Goal: Use online tool/utility: Utilize a website feature to perform a specific function

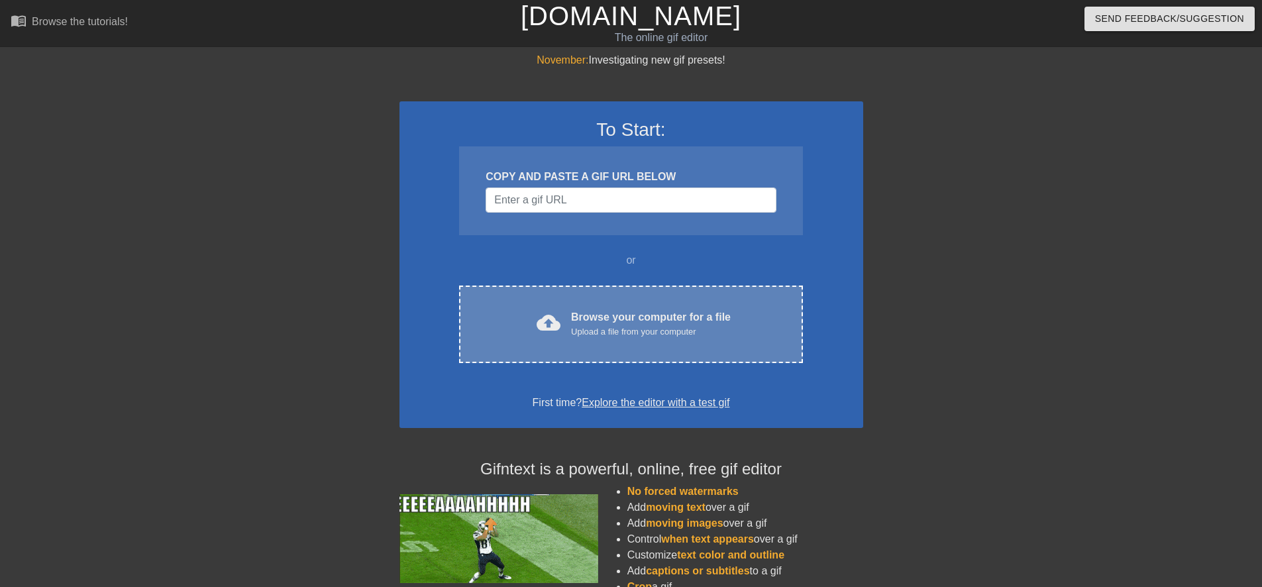
click at [546, 319] on span "cloud_upload" at bounding box center [548, 323] width 24 height 24
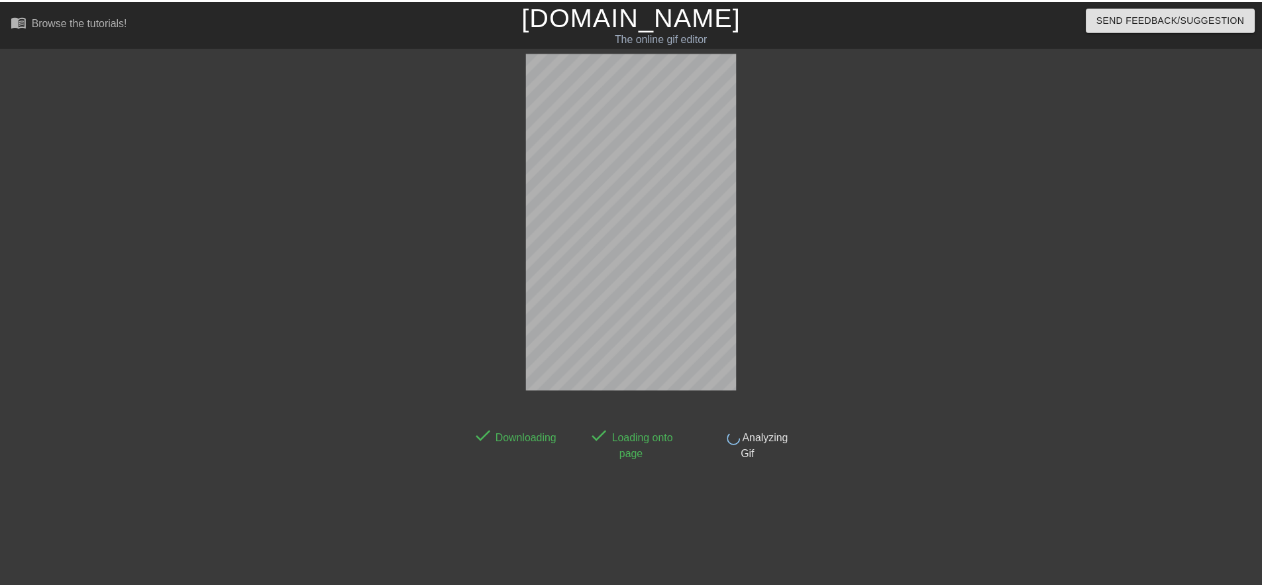
scroll to position [13, 0]
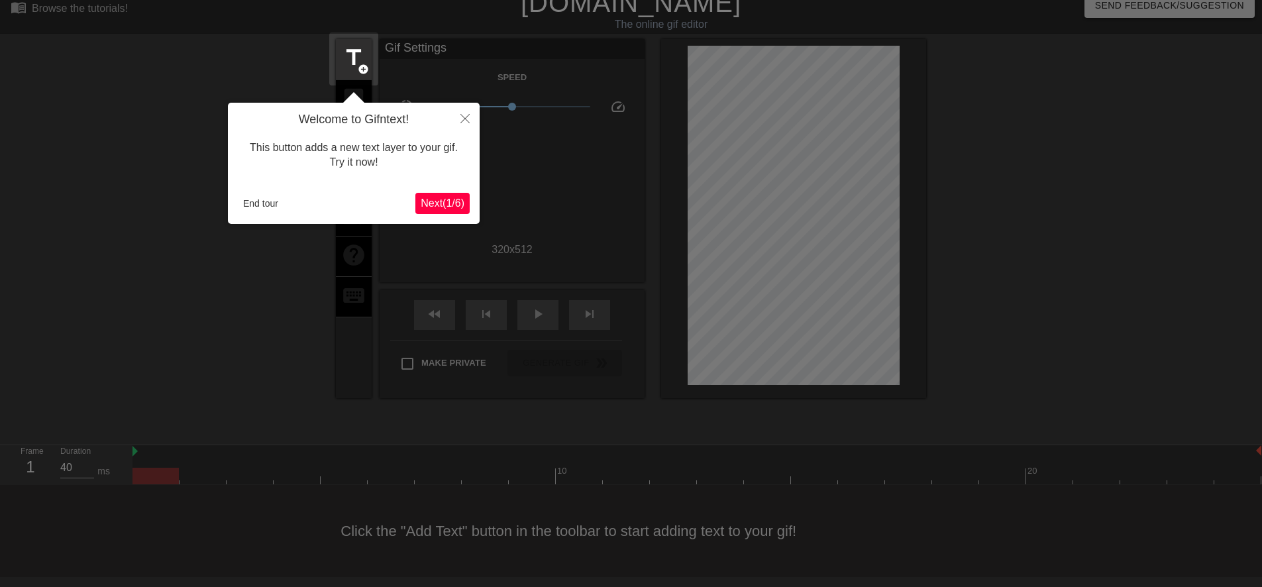
click at [448, 201] on span "Next ( 1 / 6 )" at bounding box center [443, 202] width 44 height 11
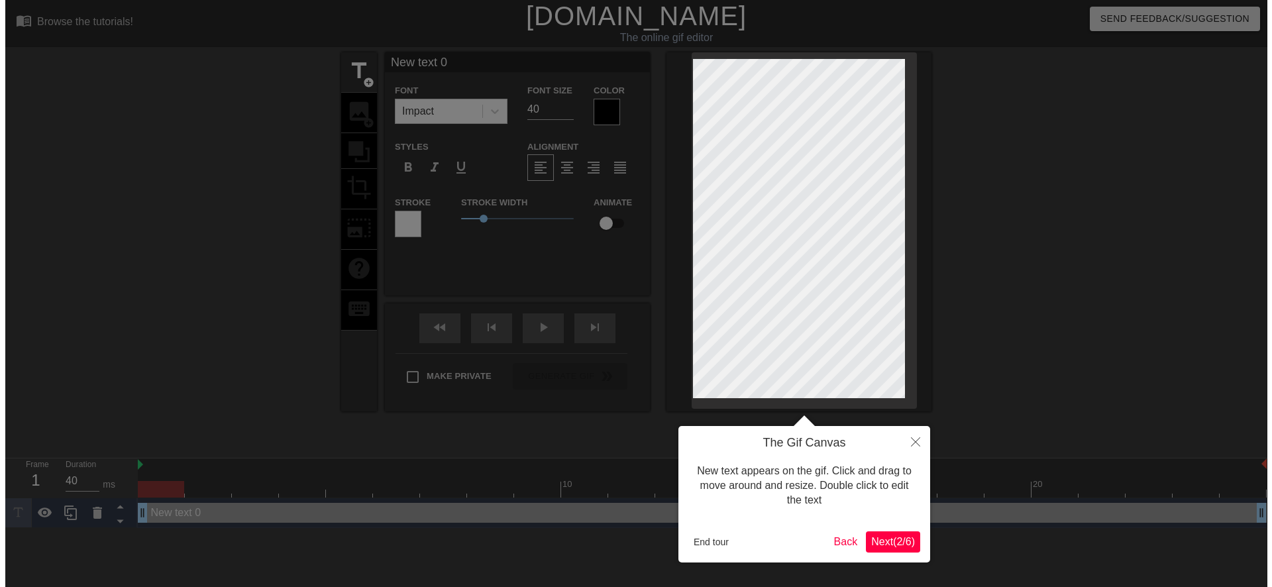
scroll to position [0, 0]
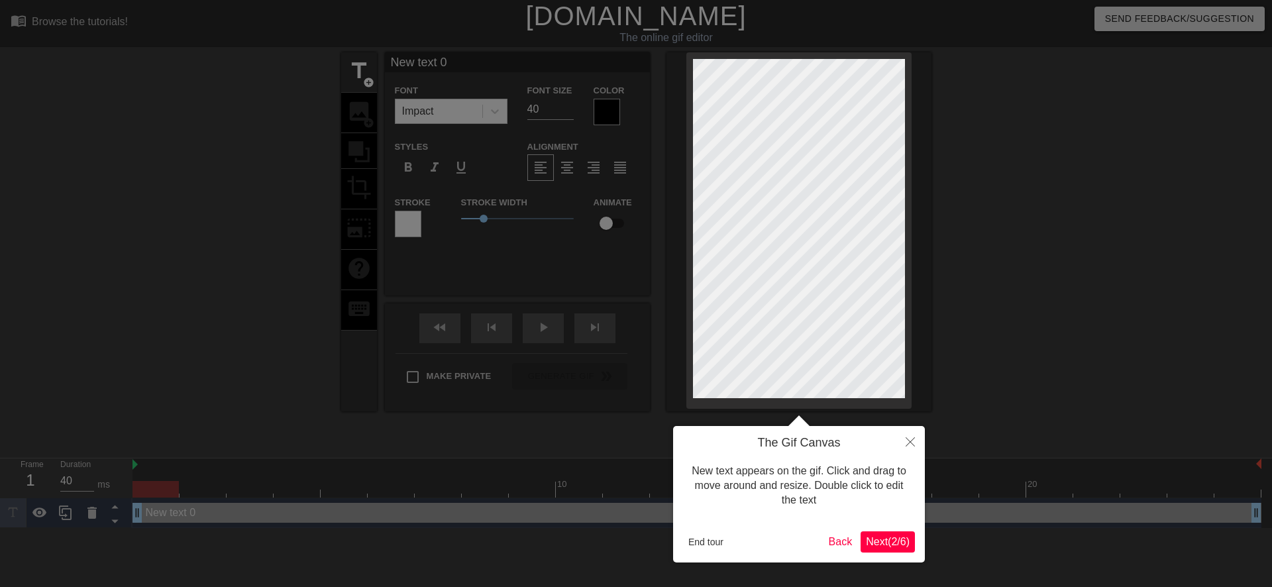
click at [882, 546] on span "Next ( 2 / 6 )" at bounding box center [888, 541] width 44 height 11
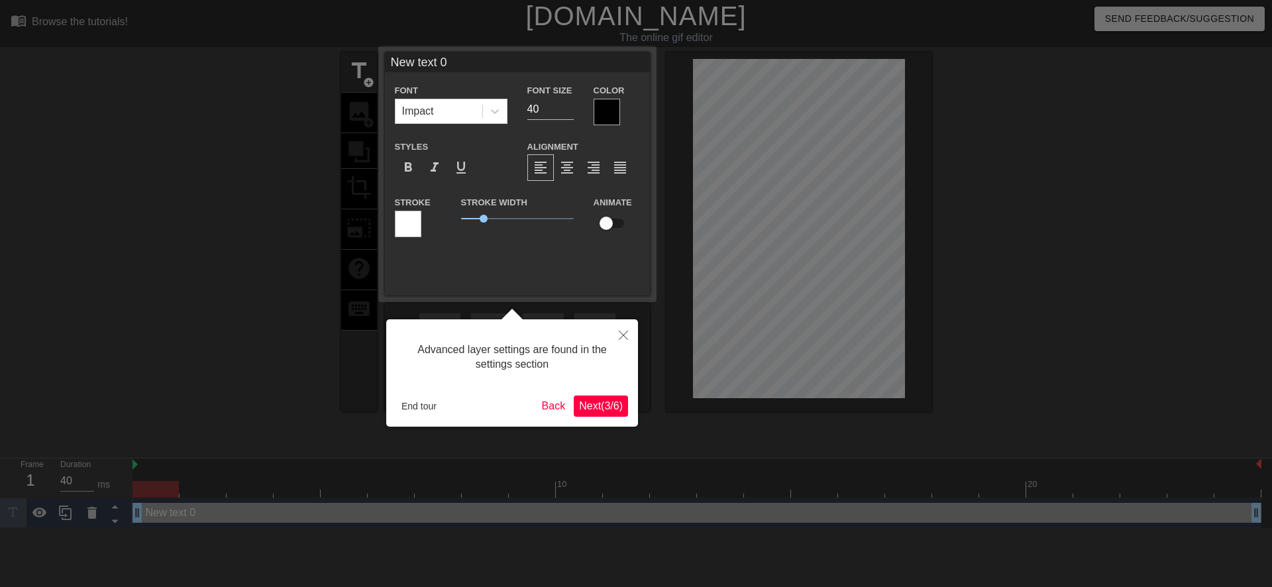
click at [609, 415] on button "Next ( 3 / 6 )" at bounding box center [601, 405] width 54 height 21
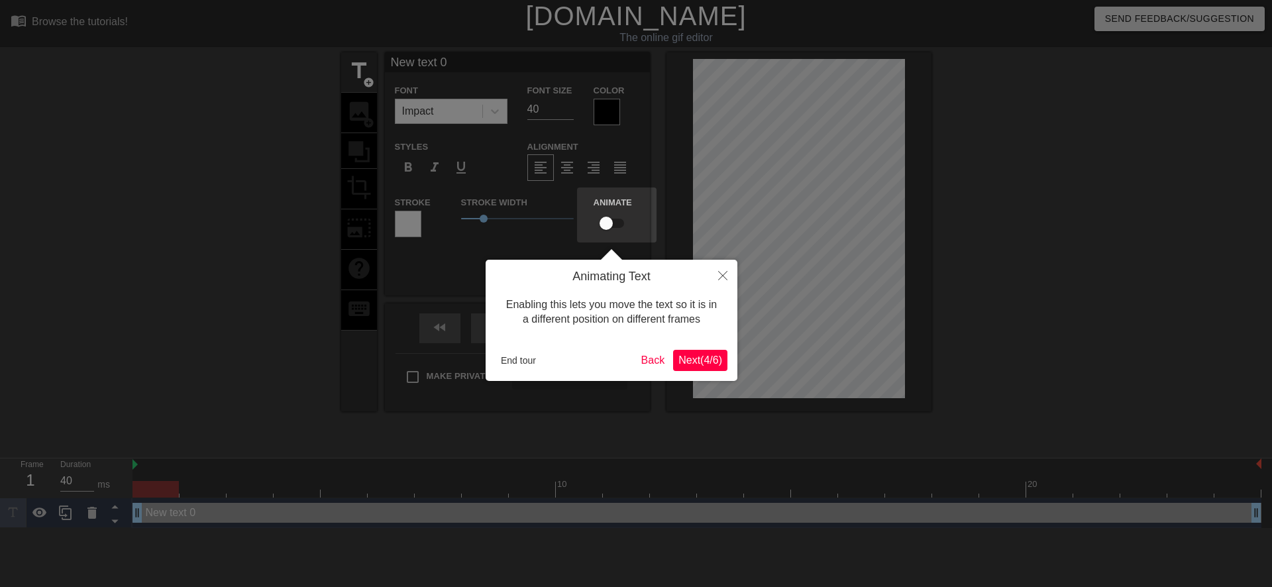
click at [701, 375] on div "Animating Text Enabling this lets you move the text so it is in a different pos…" at bounding box center [611, 320] width 252 height 121
click at [708, 366] on span "Next ( 4 / 6 )" at bounding box center [700, 359] width 44 height 11
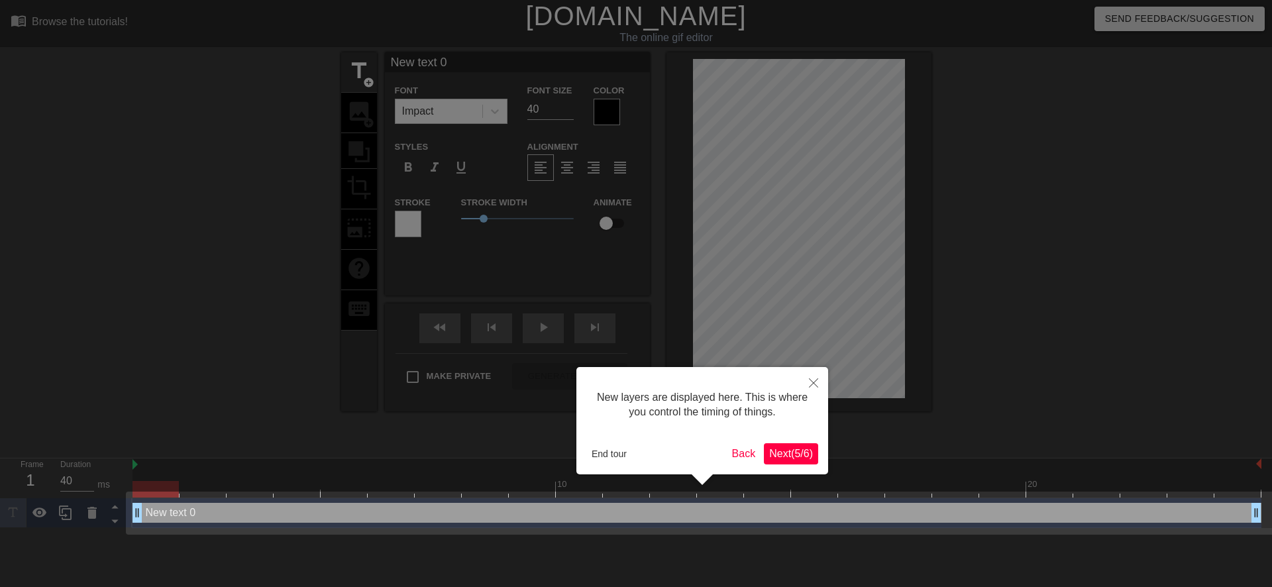
click at [787, 450] on span "Next ( 5 / 6 )" at bounding box center [791, 453] width 44 height 11
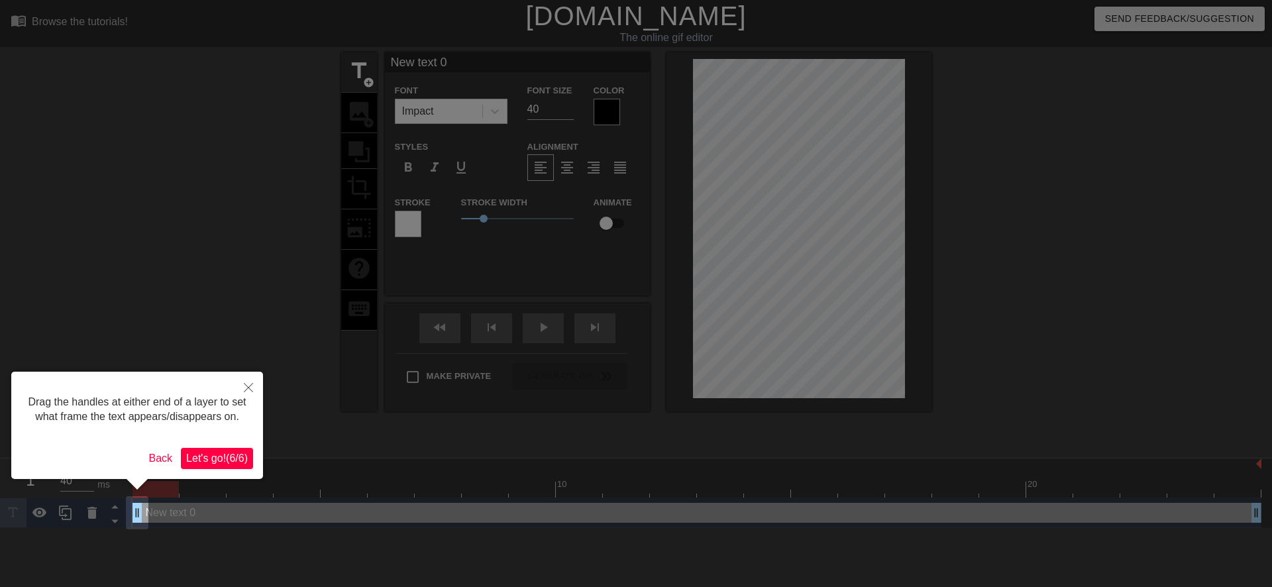
click at [218, 453] on span "Let's go! ( 6 / 6 )" at bounding box center [217, 457] width 62 height 11
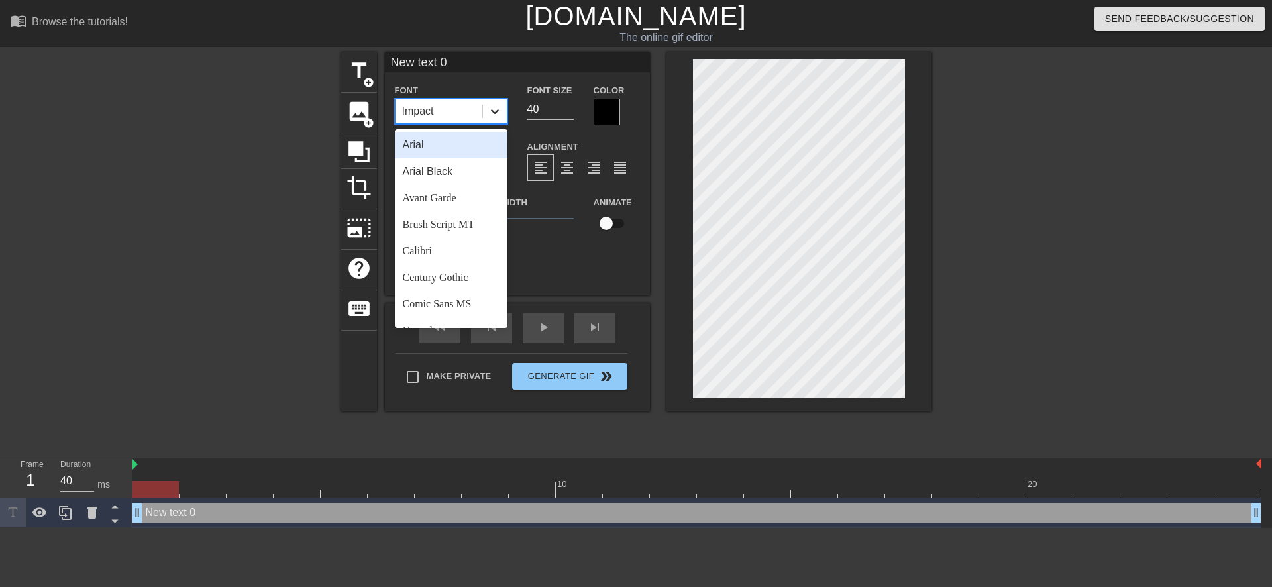
click at [489, 115] on icon at bounding box center [494, 111] width 13 height 13
click at [451, 249] on div "Calibri" at bounding box center [451, 251] width 113 height 26
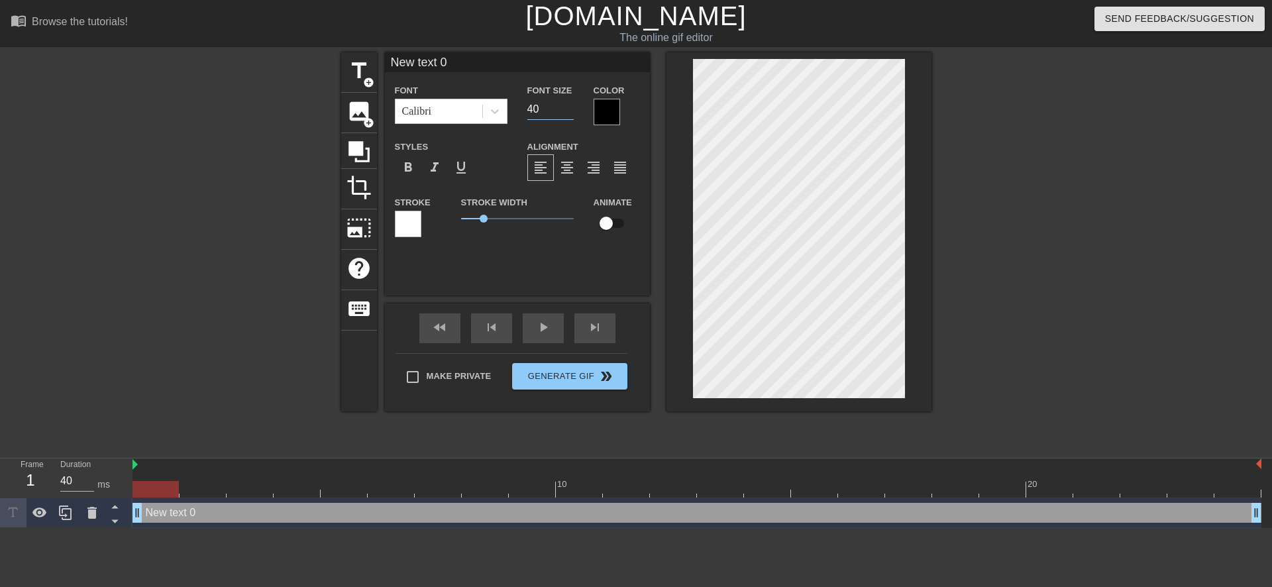
click at [534, 112] on input "40" at bounding box center [550, 109] width 46 height 21
type input "20"
click at [436, 168] on span "format_italic" at bounding box center [435, 168] width 16 height 16
type input "ew text 0"
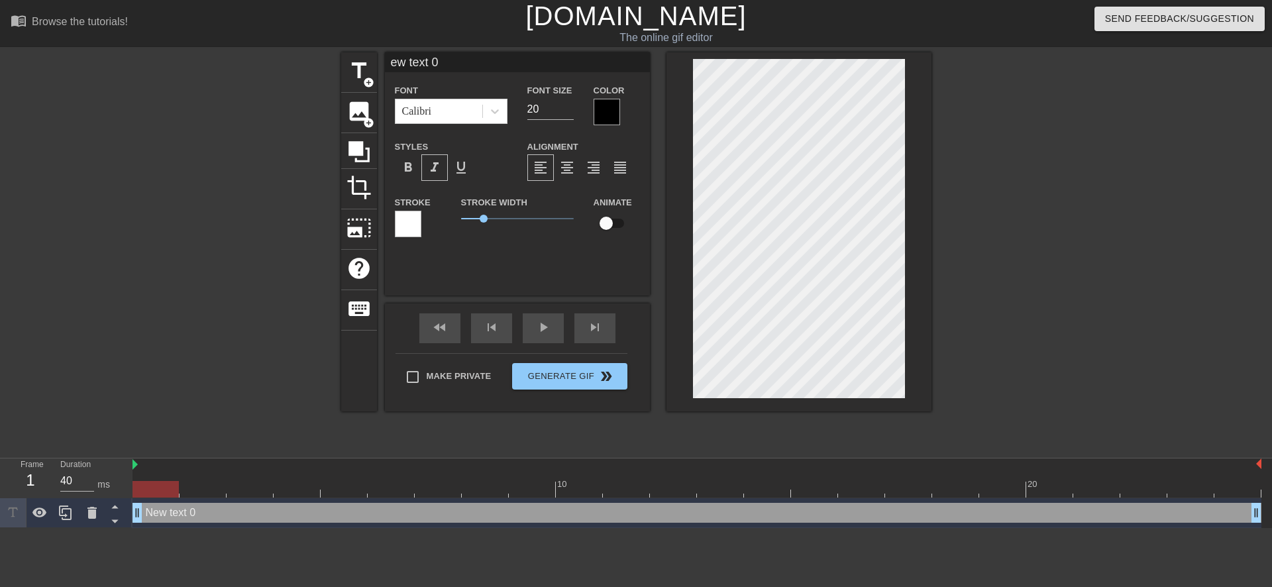
type textarea "ew text 0"
type input "w text 0"
type textarea "w text 0"
type input "text 0"
type textarea "text 0"
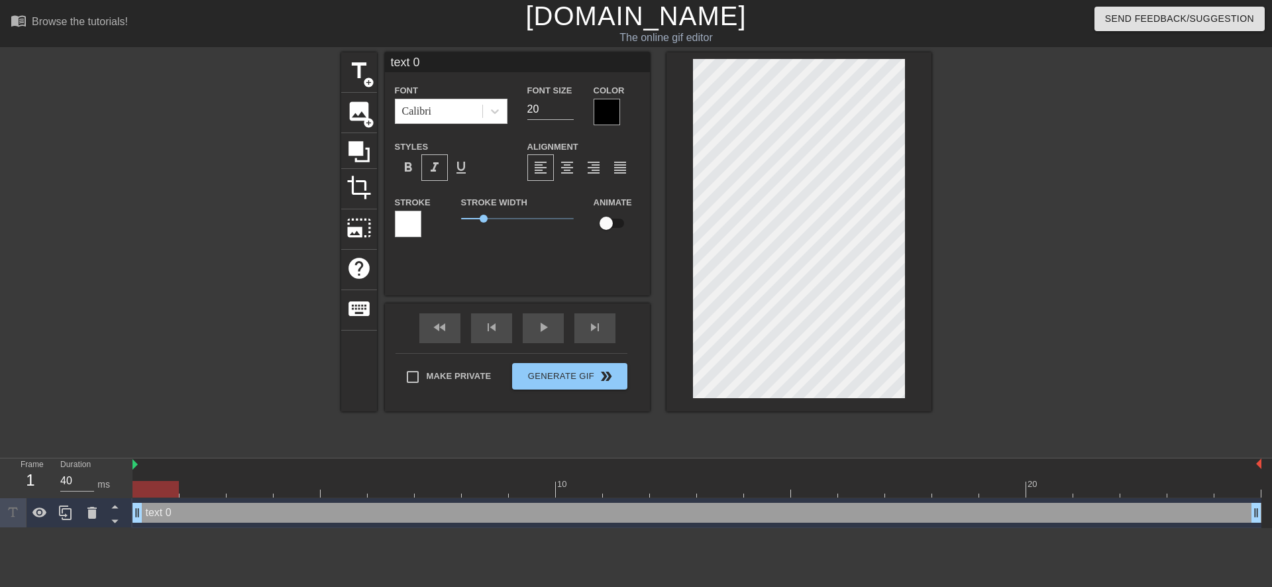
type input "text 0"
type textarea "text 0"
type input "ext 0"
type textarea "ext 0"
type input "xt 0"
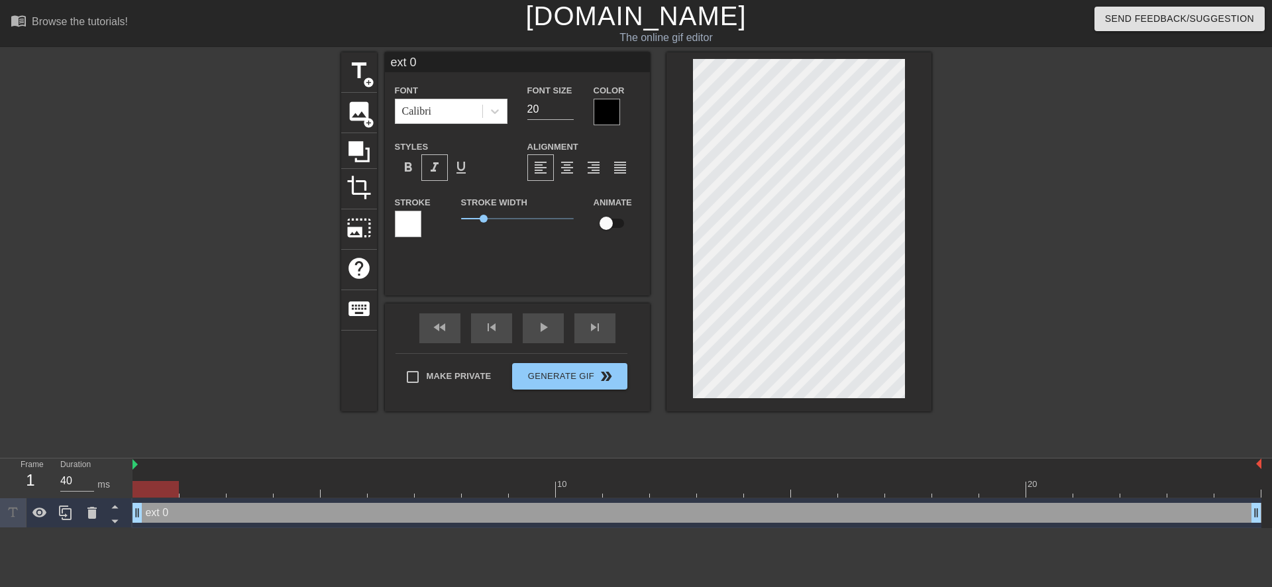
type textarea "xt 0"
type input "t 0"
type textarea "t 0"
type input "0"
type textarea "0"
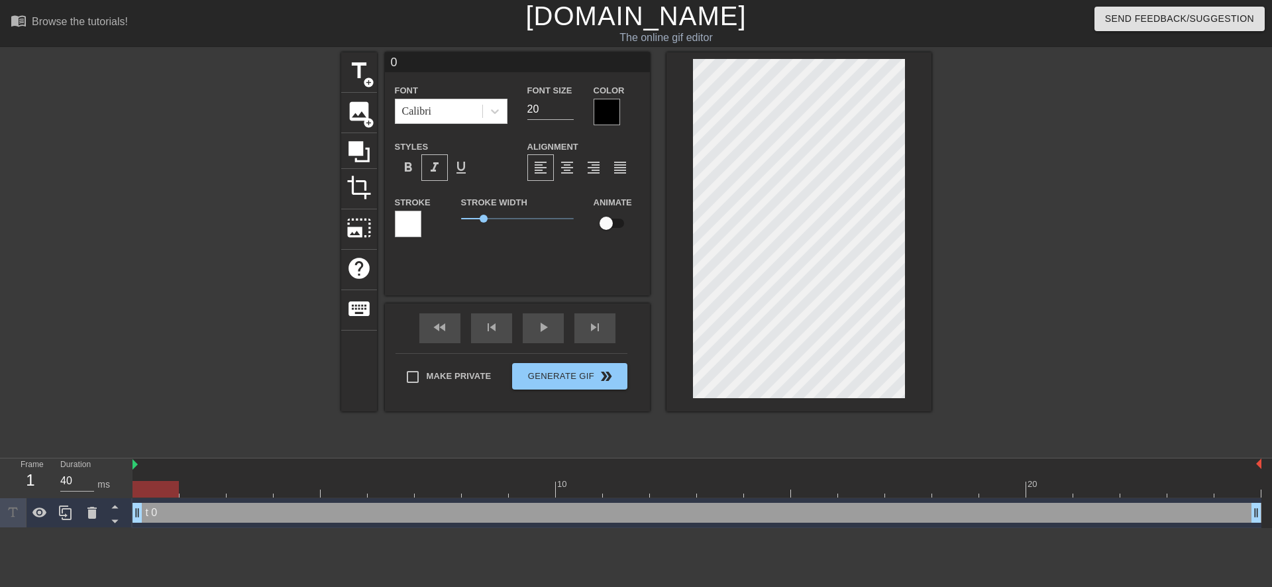
type input "0"
type textarea "0"
type input "@"
type textarea "@"
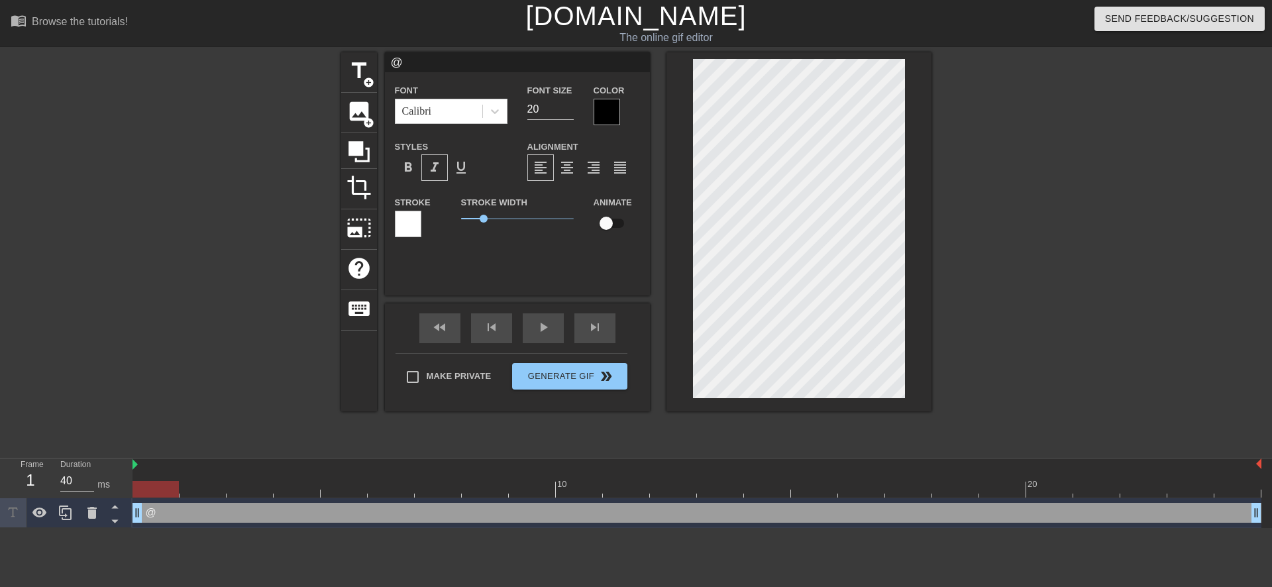
type input "@s"
type textarea "@s"
type input "@st"
type textarea "@st"
type input "@sti"
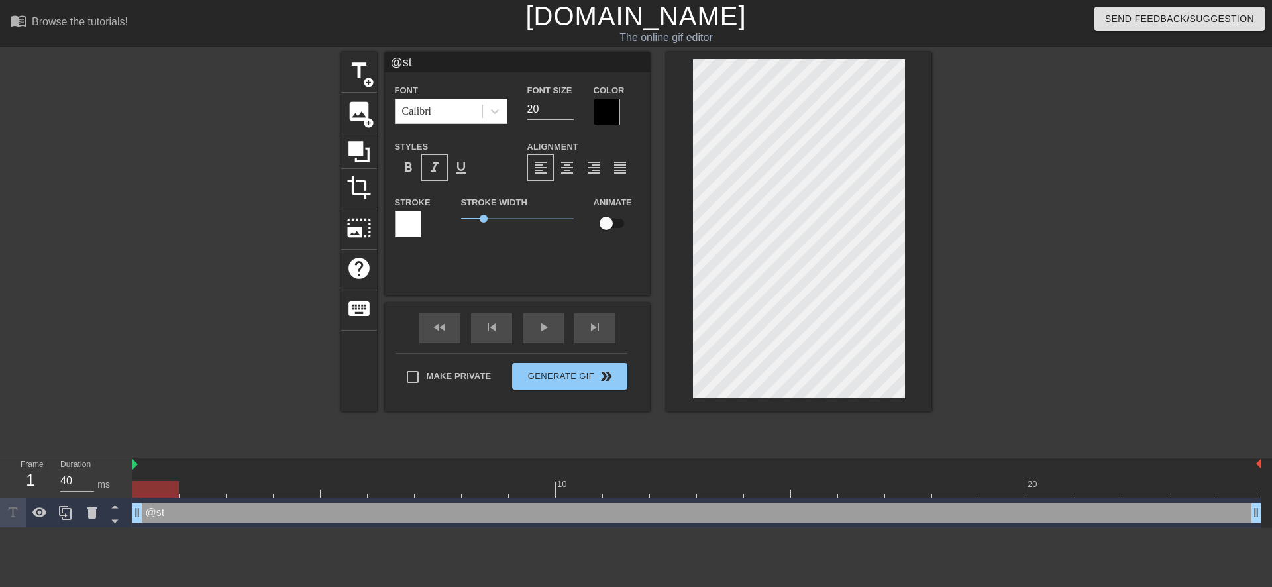
type textarea "@sti"
type input "@stic"
type textarea "@stic"
type input "@stick"
type textarea "@stick"
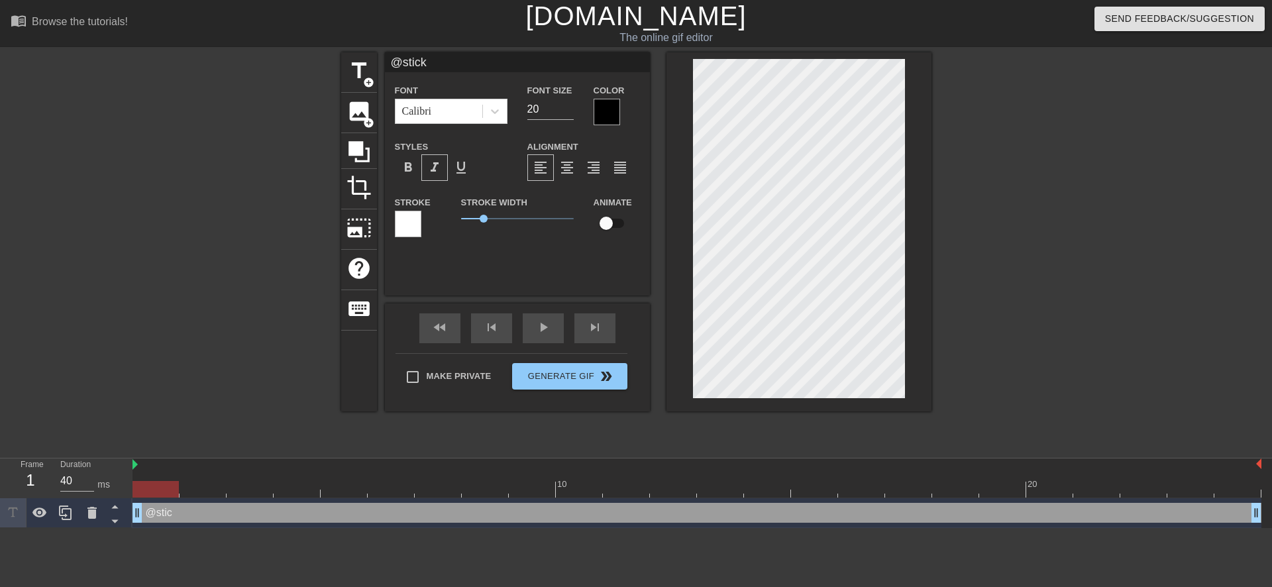
type input "@sticke"
type textarea "@sticke"
type input "@sticker"
type textarea "@sticker"
type input "@stickerb"
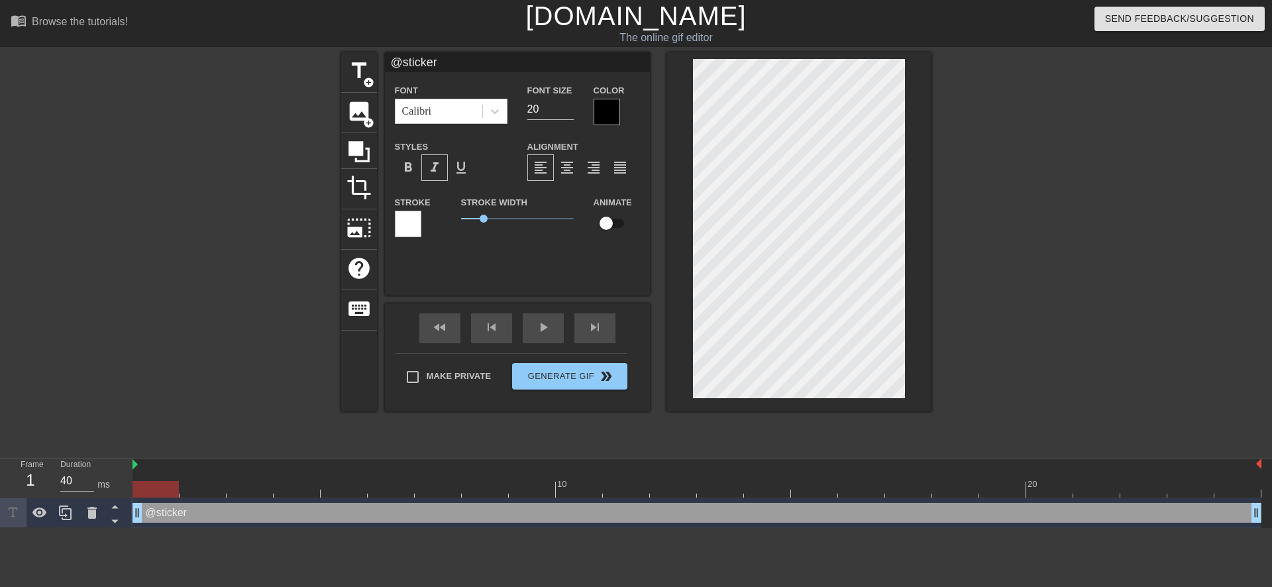
type textarea "@stickerb"
type input "@stickerba"
type textarea "@stickerba"
type input "@stickerbas"
type textarea "@stickerbas"
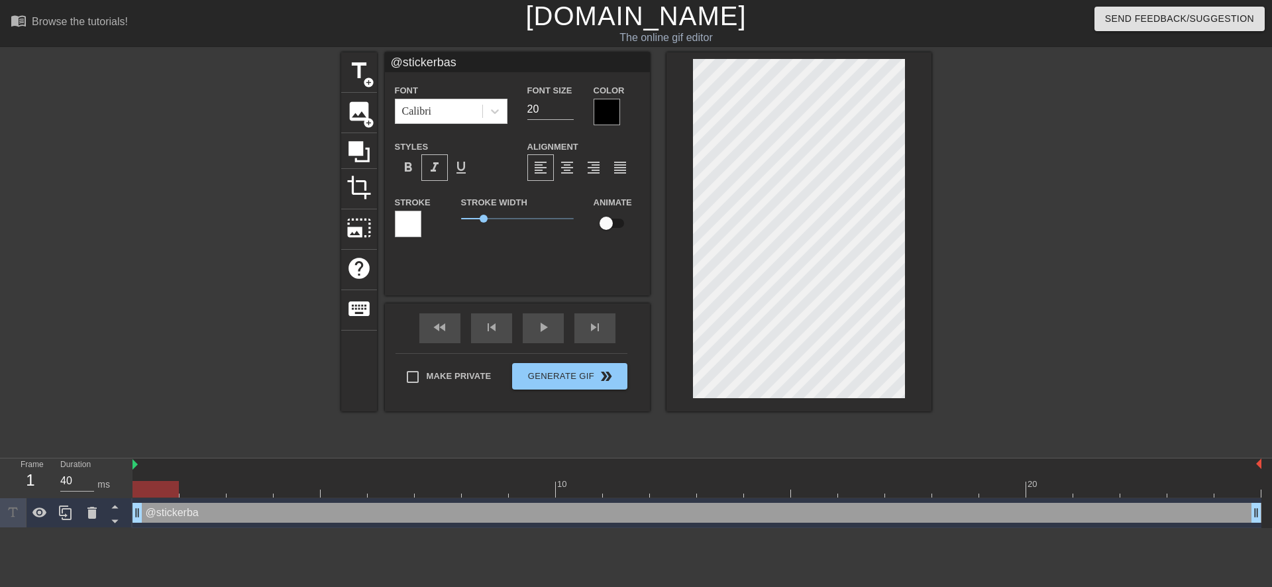
scroll to position [2, 4]
type input "@stickerbase"
type textarea "@stickerbase"
type input "@stickerbase_"
type textarea "@stickerbase_"
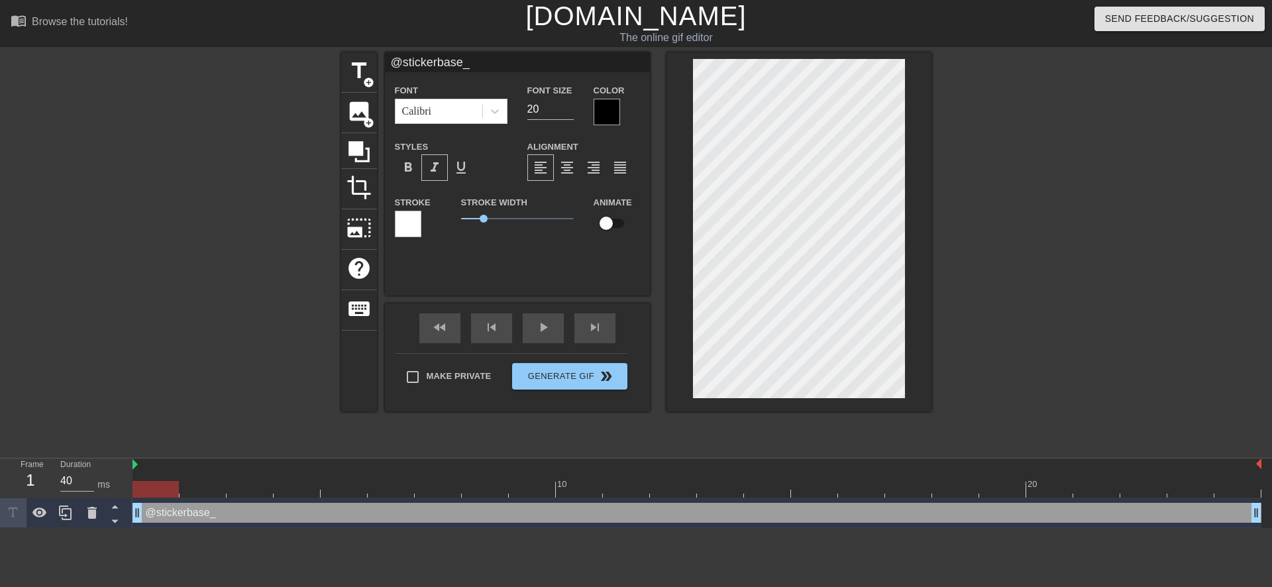
type input "@stickerbase_r"
type textarea "@stickerbase_r"
type input "@stickerbase_ru"
type textarea "@stickerbase_ru"
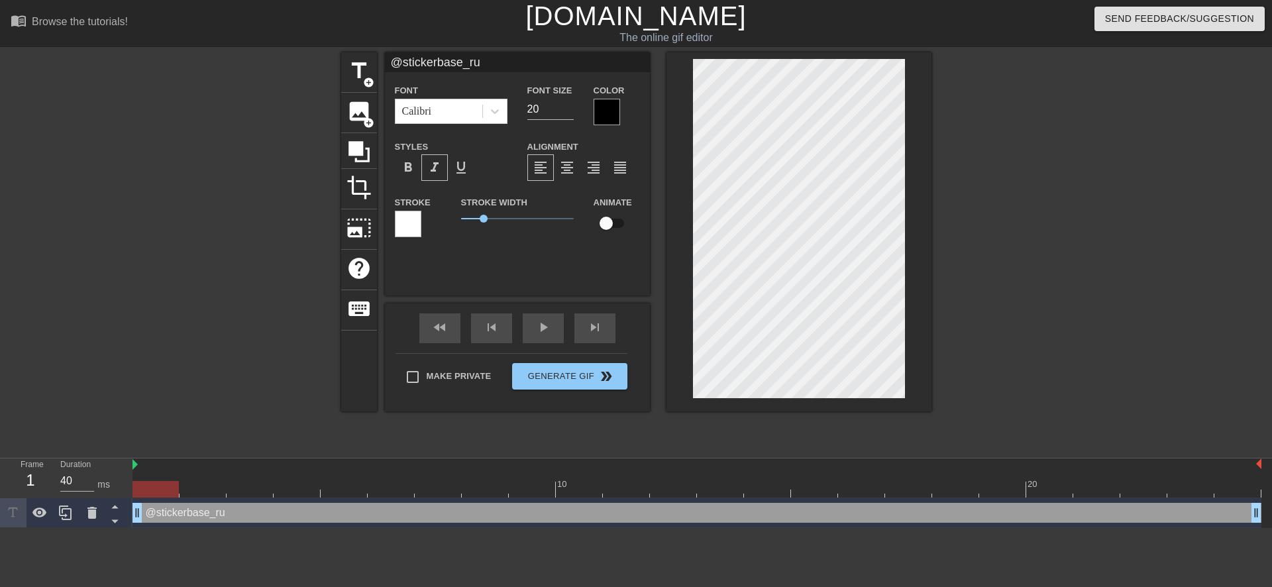
scroll to position [2, 3]
click at [591, 373] on span "Generate Gif double_arrow" at bounding box center [569, 376] width 104 height 16
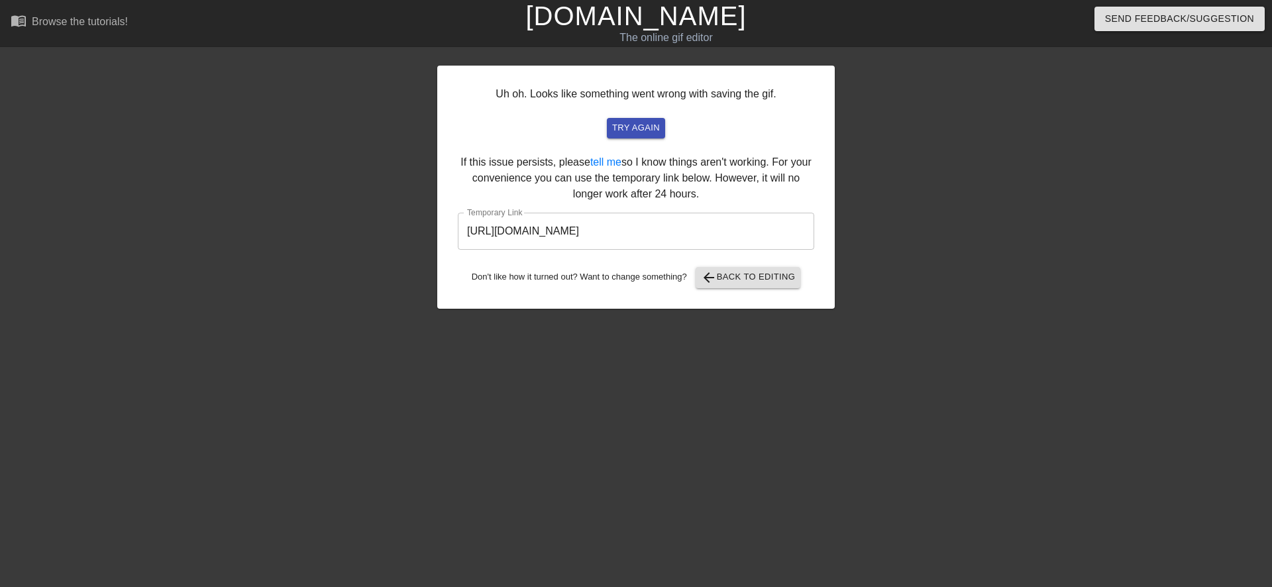
click at [617, 227] on input "https://www.gifntext.com/temp_generations/w29srvUF.gif" at bounding box center [636, 231] width 356 height 37
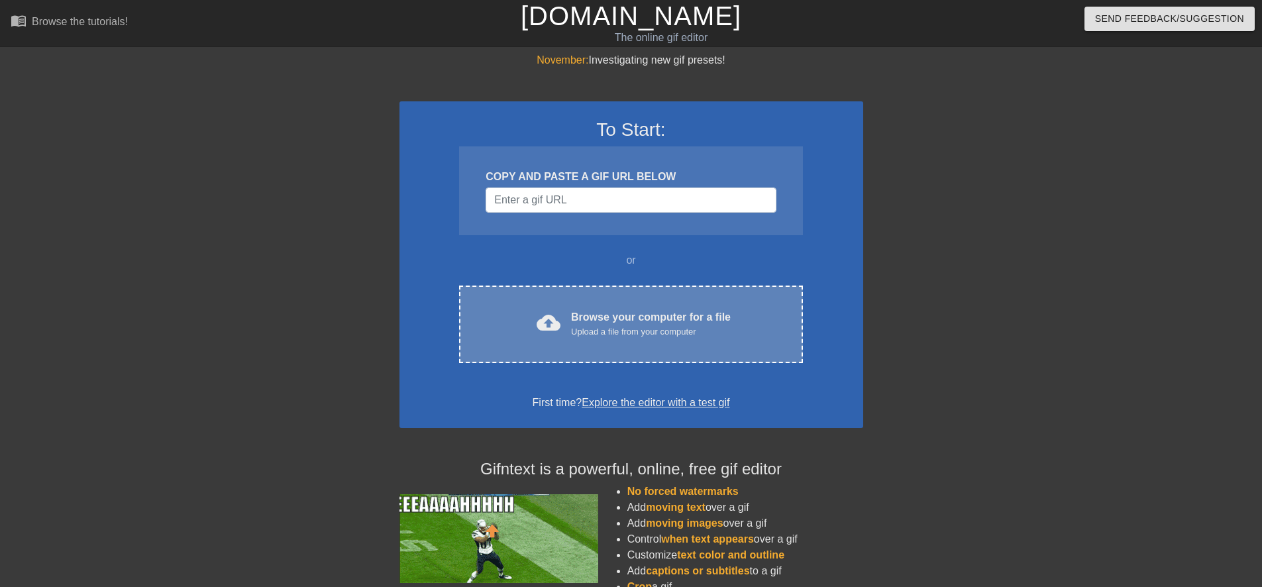
click at [570, 324] on div "cloud_upload Browse your computer for a file Upload a file from your computer" at bounding box center [630, 324] width 287 height 30
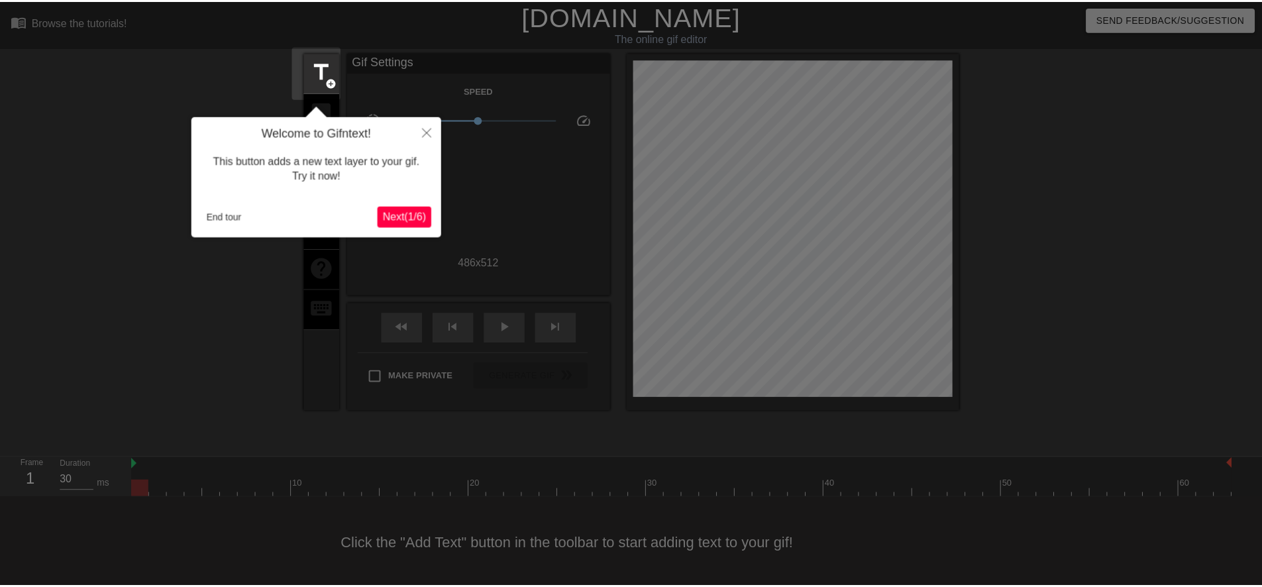
scroll to position [3, 0]
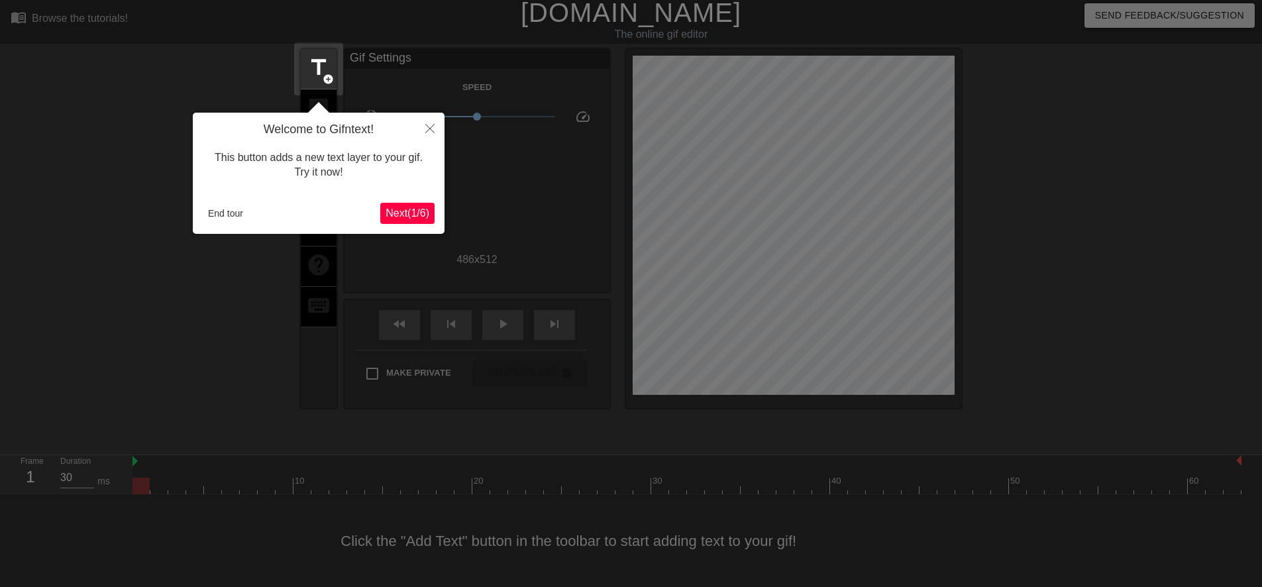
click at [429, 217] on button "Next ( 1 / 6 )" at bounding box center [407, 213] width 54 height 21
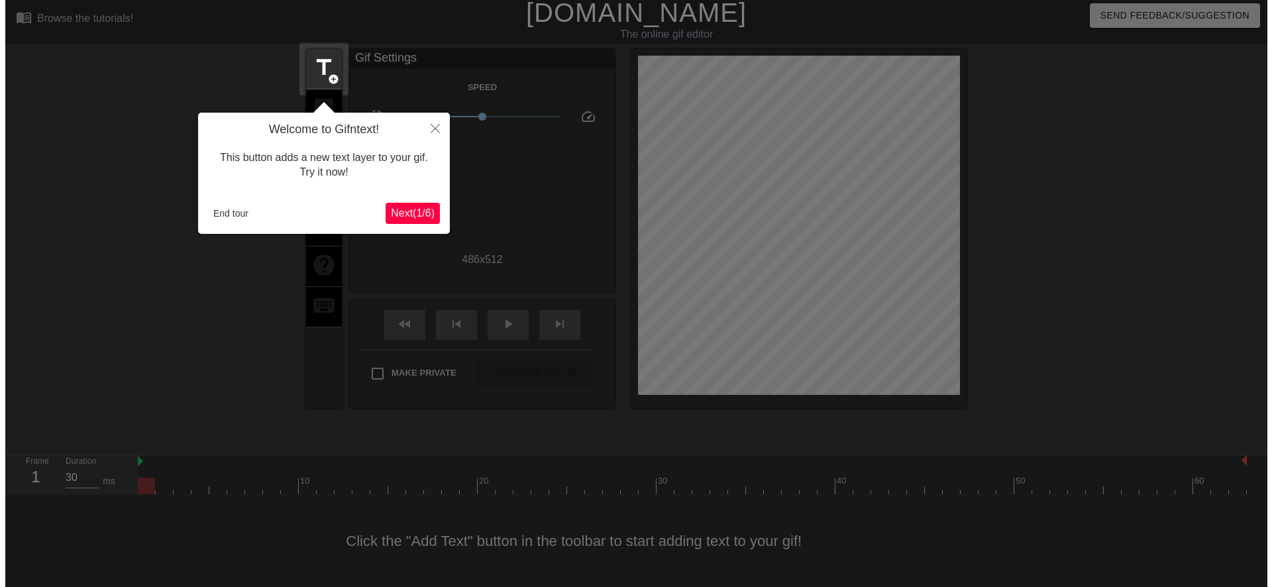
scroll to position [0, 0]
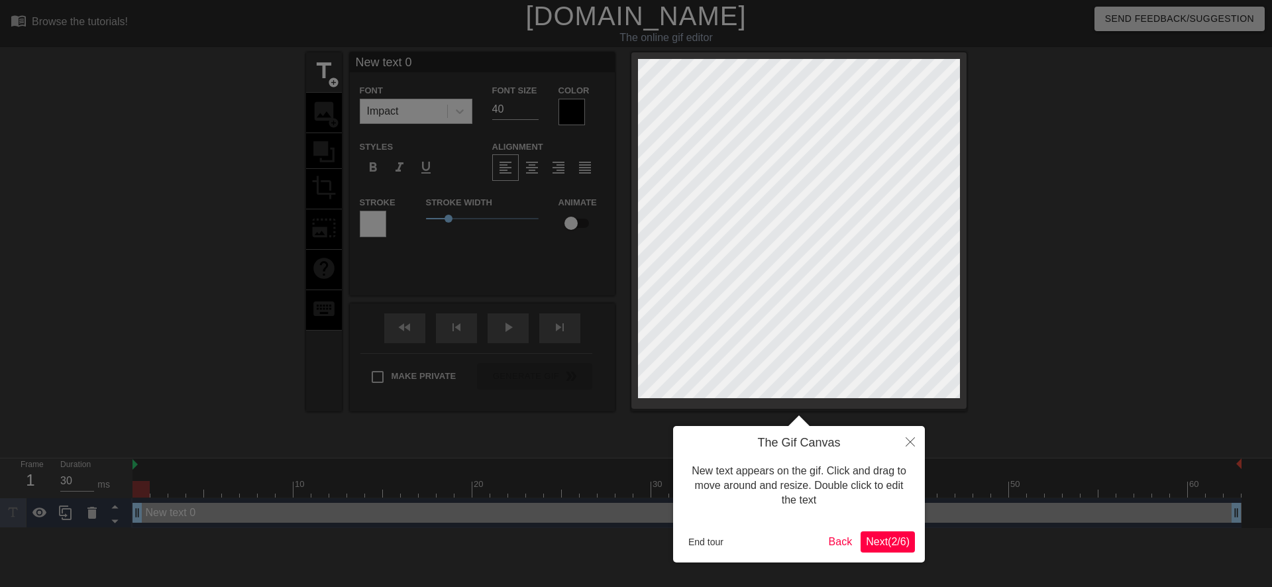
click at [893, 548] on button "Next ( 2 / 6 )" at bounding box center [887, 541] width 54 height 21
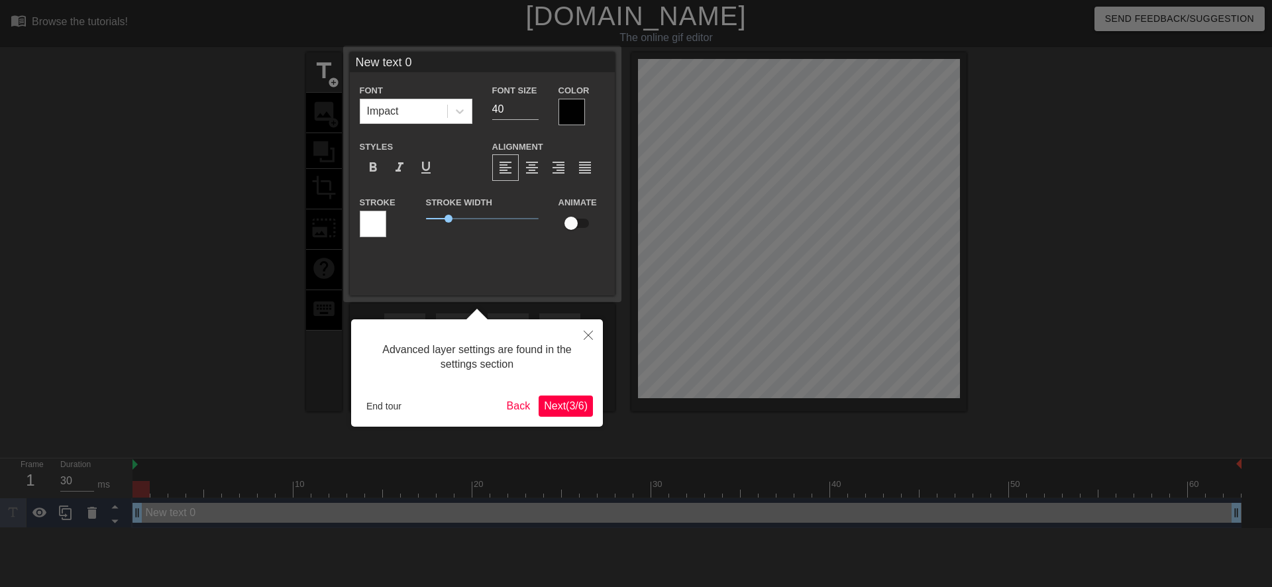
click at [559, 409] on span "Next ( 3 / 6 )" at bounding box center [566, 405] width 44 height 11
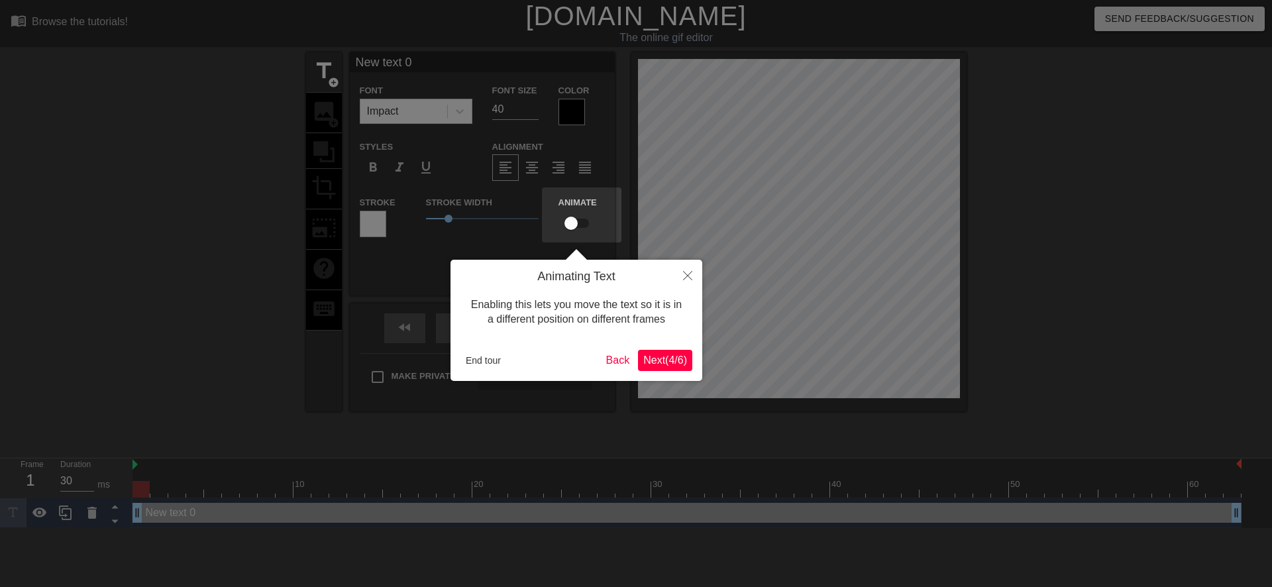
click at [652, 360] on span "Next ( 4 / 6 )" at bounding box center [665, 359] width 44 height 11
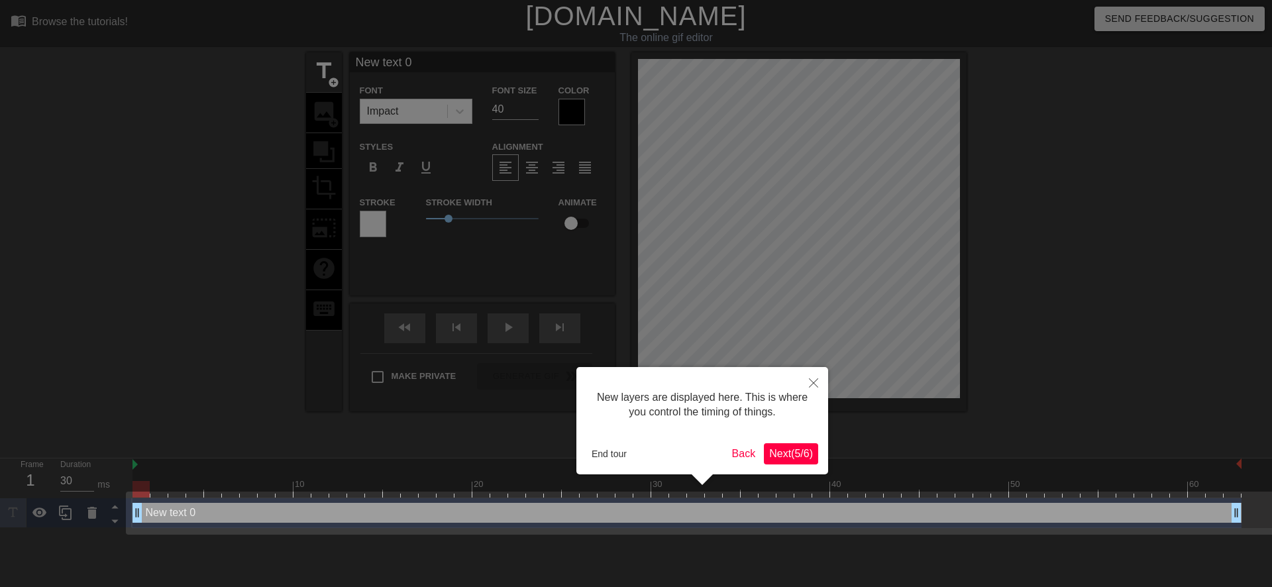
click at [779, 450] on span "Next ( 5 / 6 )" at bounding box center [791, 453] width 44 height 11
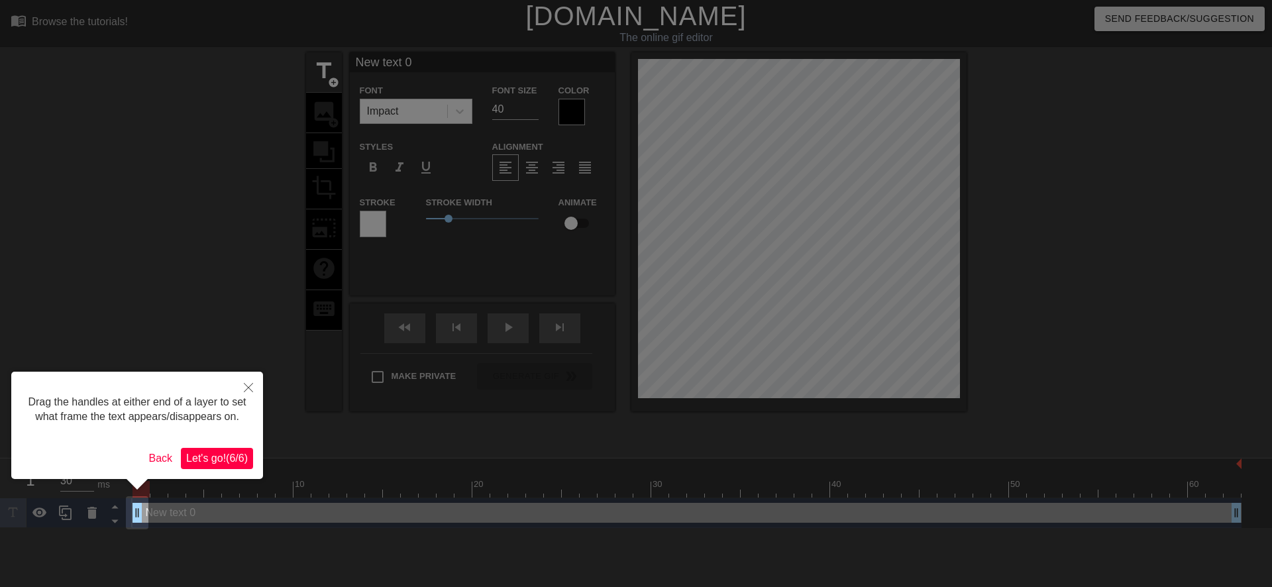
click at [238, 458] on span "Let's go! ( 6 / 6 )" at bounding box center [217, 457] width 62 height 11
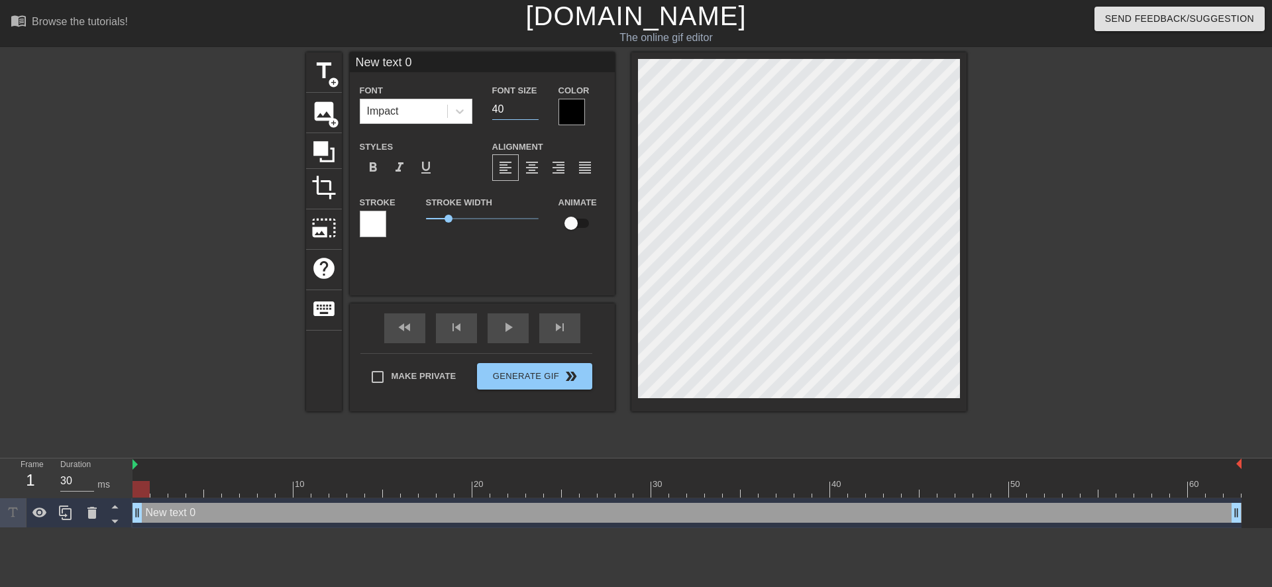
click at [500, 107] on input "40" at bounding box center [515, 109] width 46 height 21
type input "20"
click at [394, 172] on span "format_italic" at bounding box center [399, 168] width 16 height 16
click at [458, 113] on icon at bounding box center [459, 111] width 13 height 13
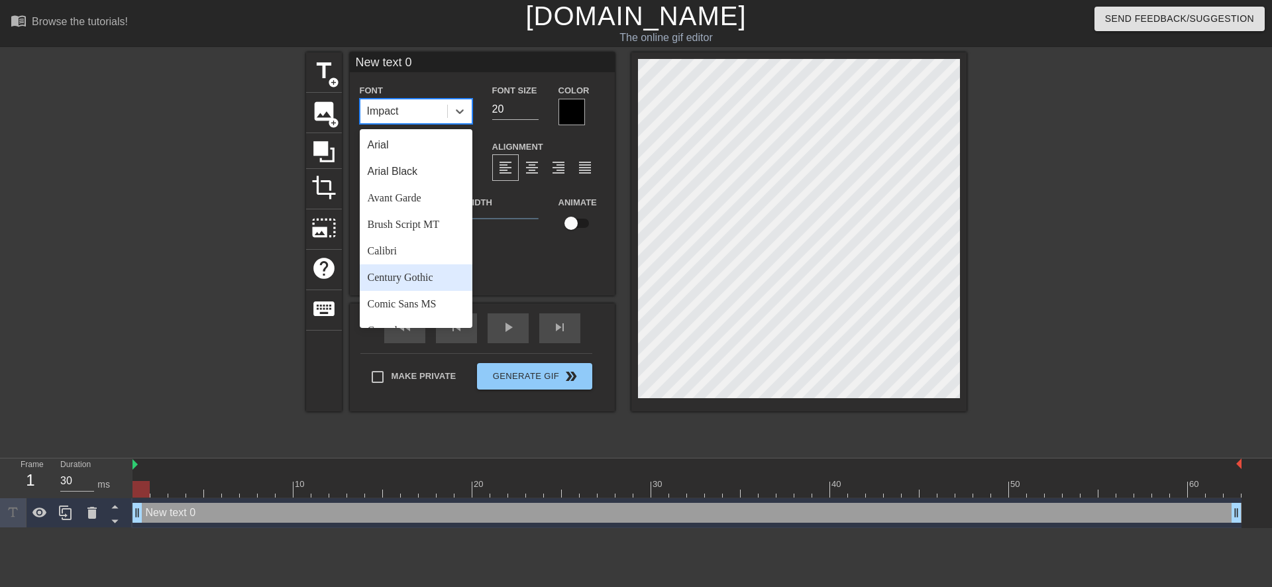
click at [421, 273] on div "Century Gothic" at bounding box center [416, 277] width 113 height 26
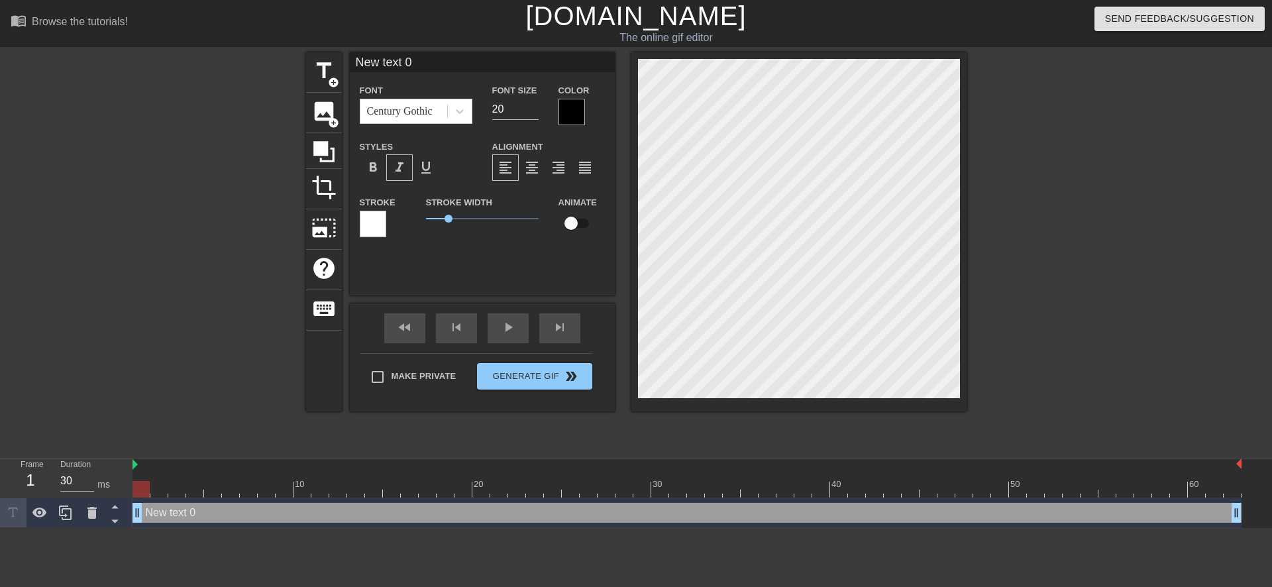
scroll to position [2, 1]
type input "ew text 0"
type textarea "ew text 0"
type input "w text 0"
type textarea "w text 0"
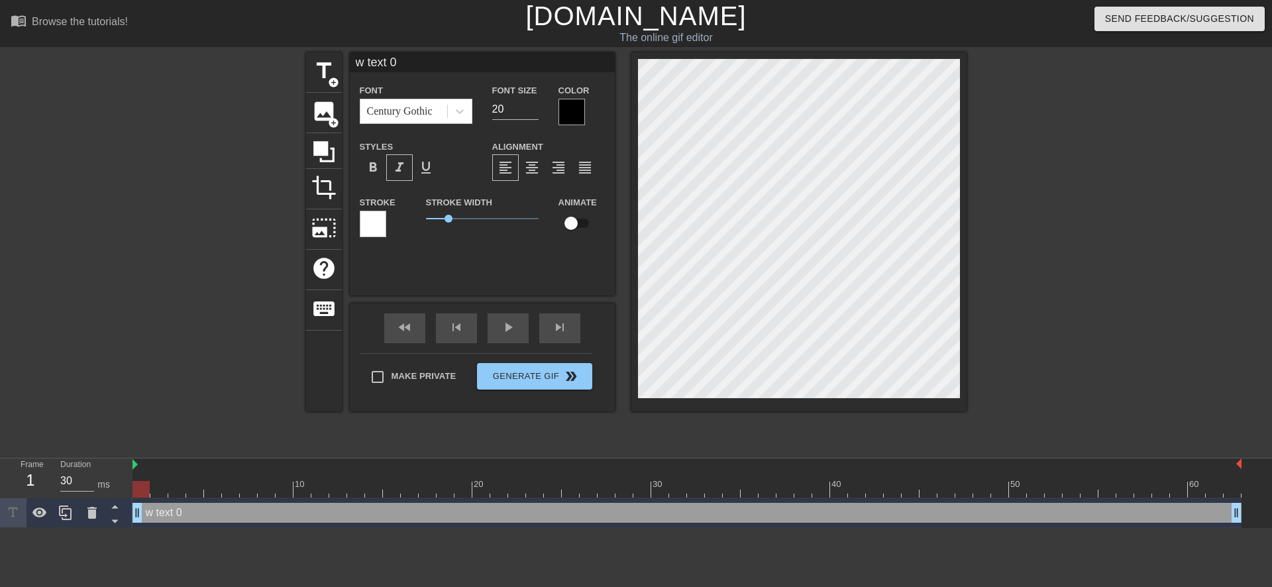
type input "text 0"
type textarea "text 0"
type input "text 0"
type textarea "text 0"
type input "ext 0"
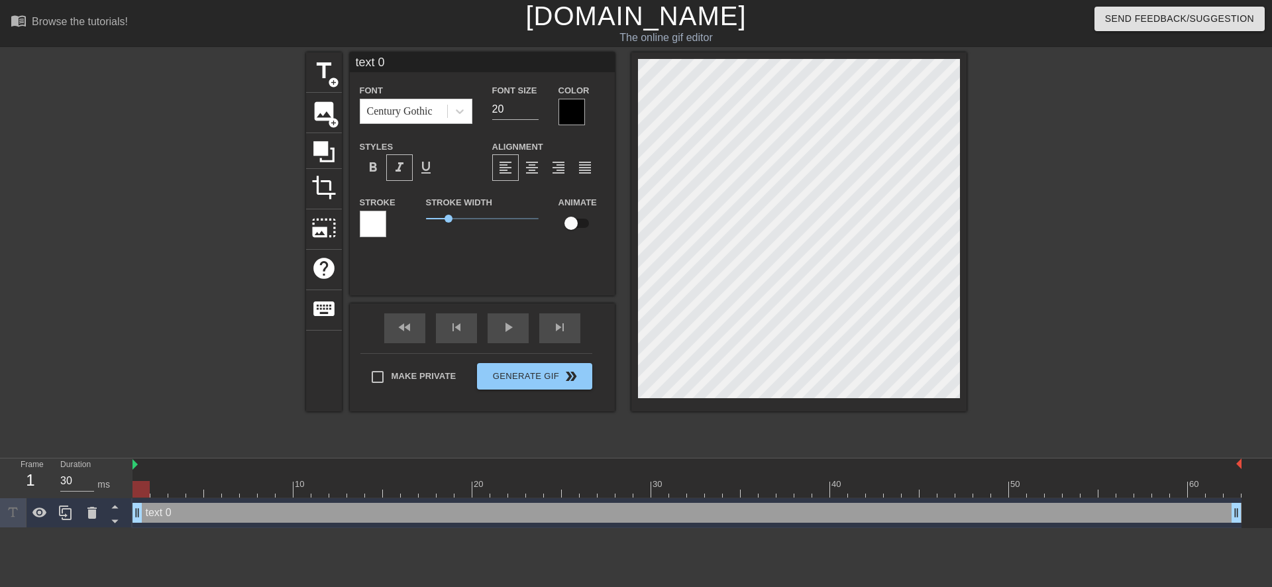
type textarea "ext 0"
type input "xt 0"
type textarea "xt 0"
type input "t 0"
type textarea "t 0"
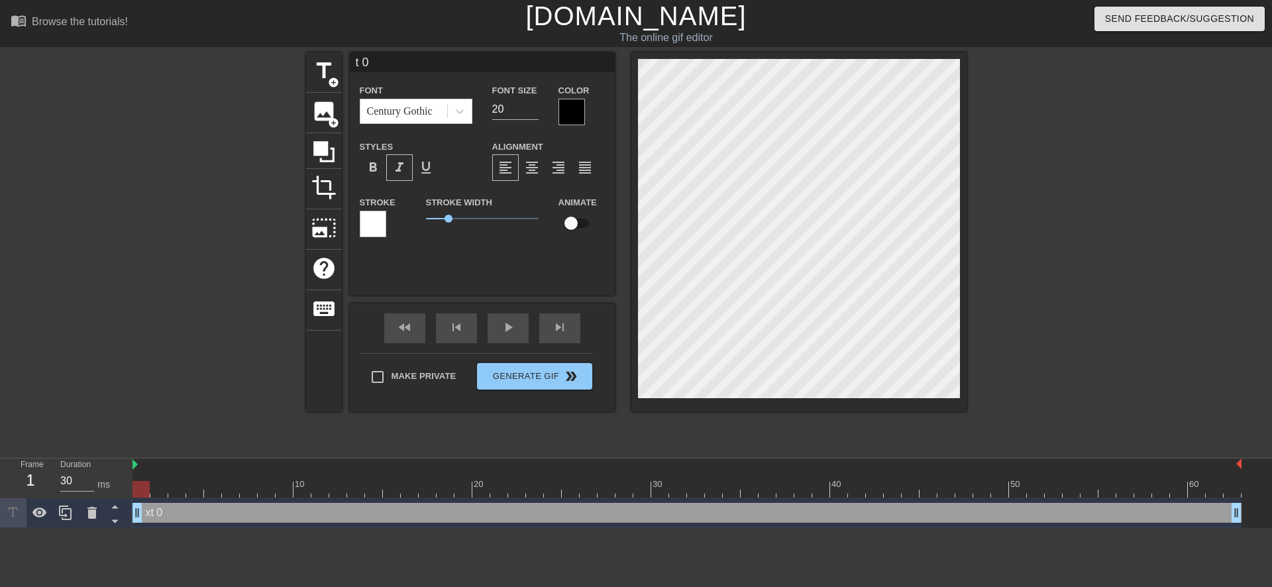
type input "0"
type textarea "0"
type input "0"
type textarea "0"
type input "@"
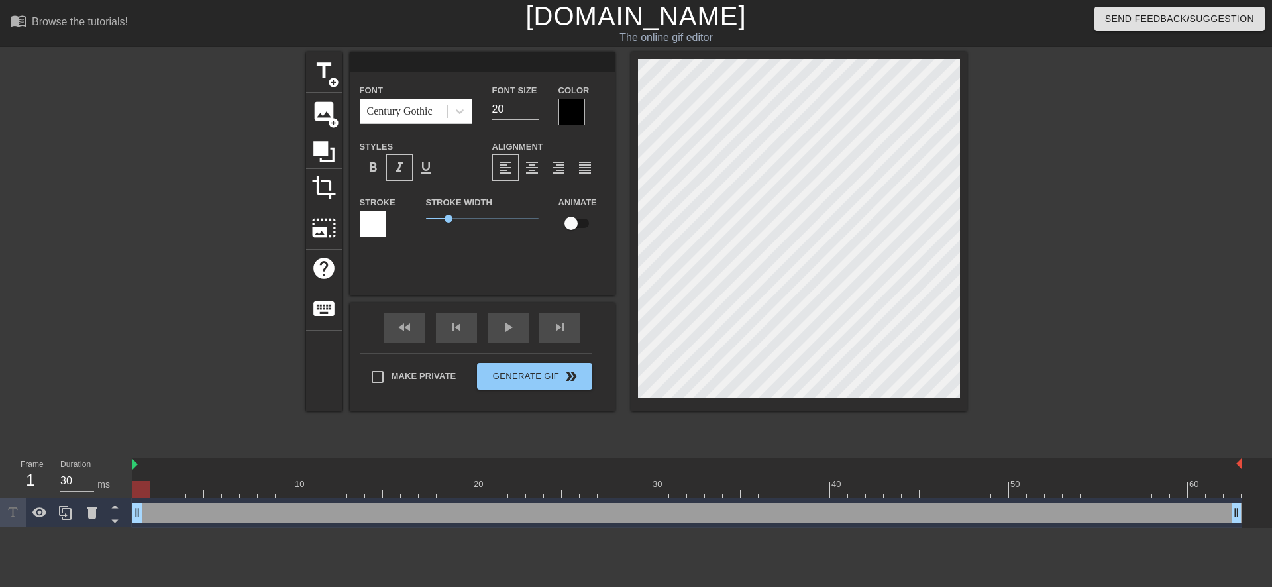
type textarea "@"
type input "@s"
type textarea "@s"
type input "@st"
type textarea "@st"
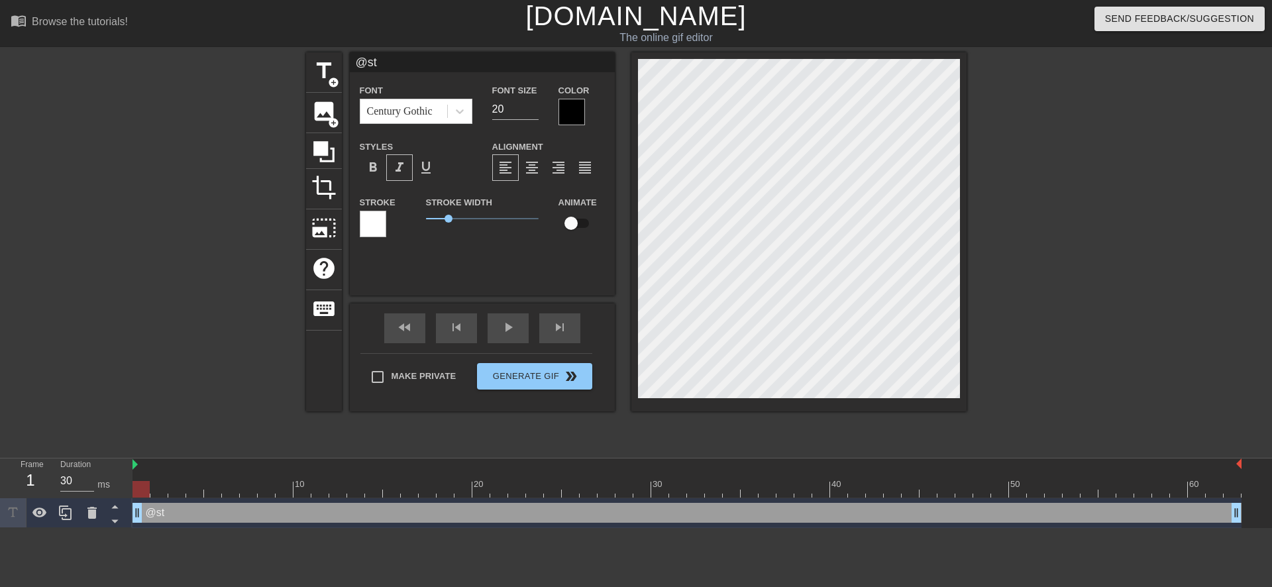
type input "@sti"
type textarea "@sti"
type input "@stic"
type textarea "@stic"
type input "@stick"
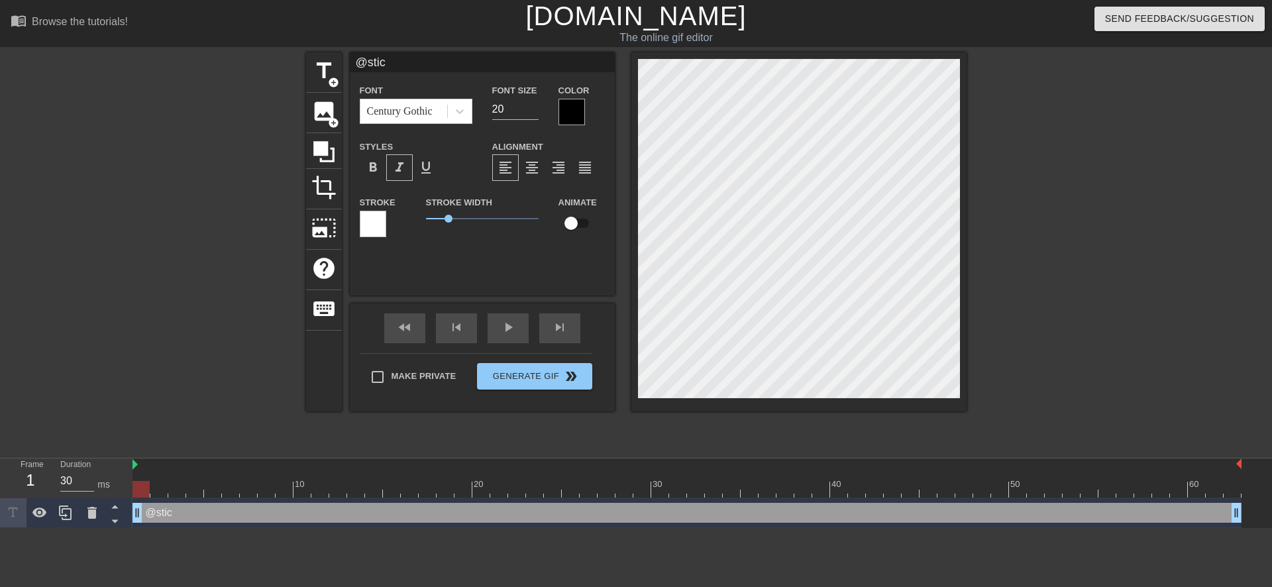
type textarea "@stick"
type input "@sticke"
type textarea "@sticke"
type input "@sticker"
type textarea "@sticker"
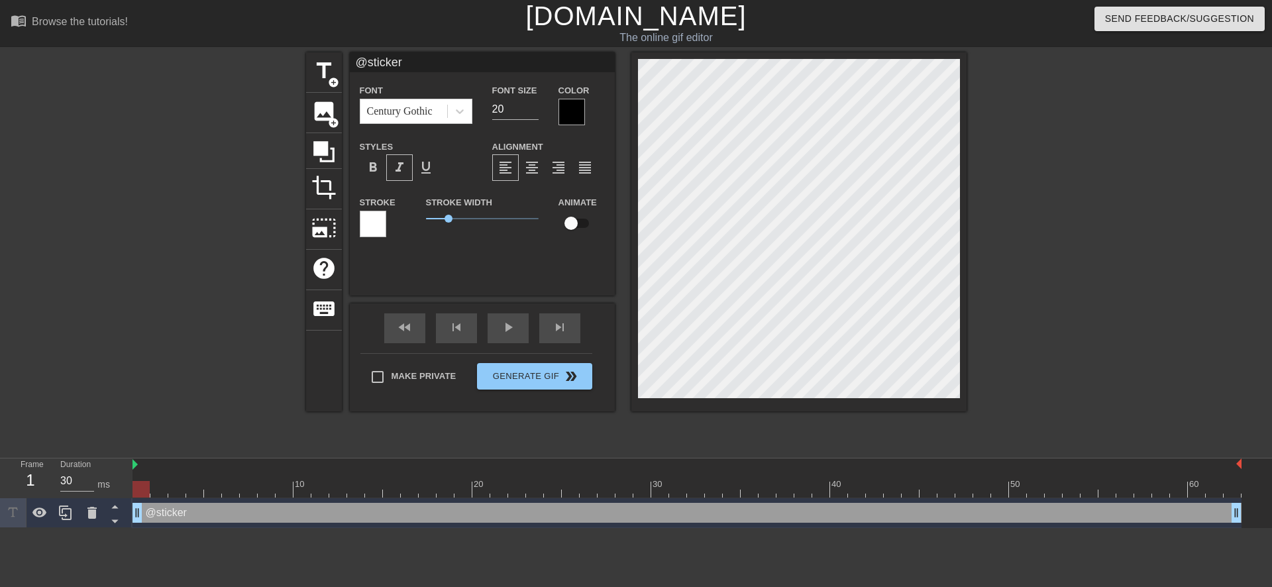
type input "@stickerb"
type textarea "@stickerb"
type input "@stickerba"
type textarea "@stickerba"
type input "@stickerbas"
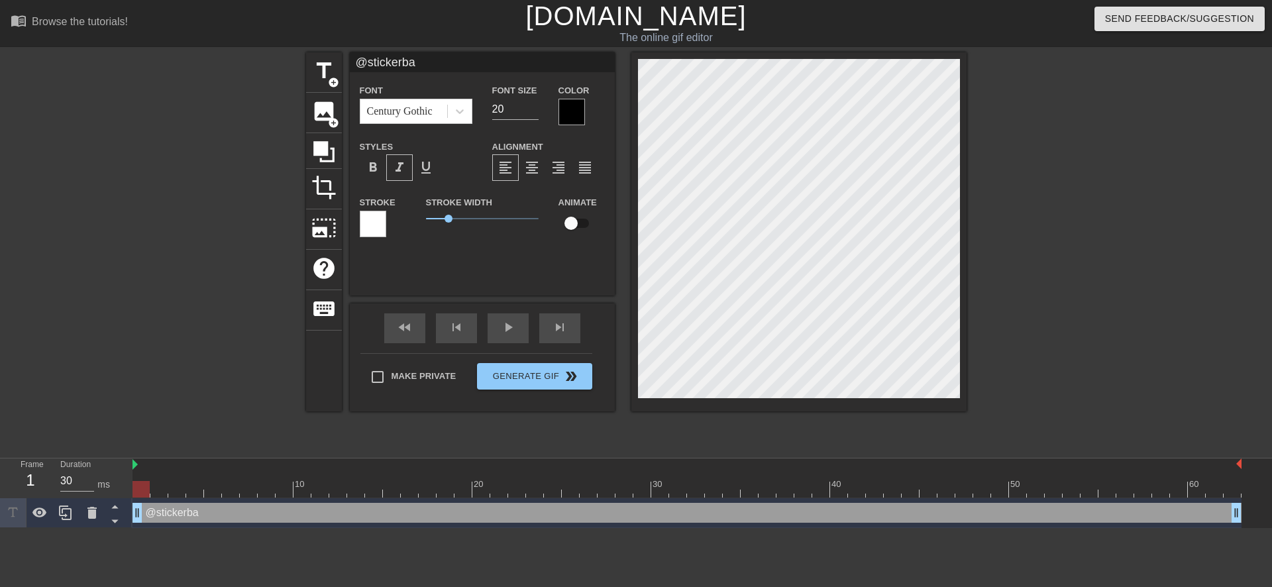
type textarea "@stickerbas"
type input "@stickerbase"
type textarea "@stickerbase"
type input "@stickerbase_"
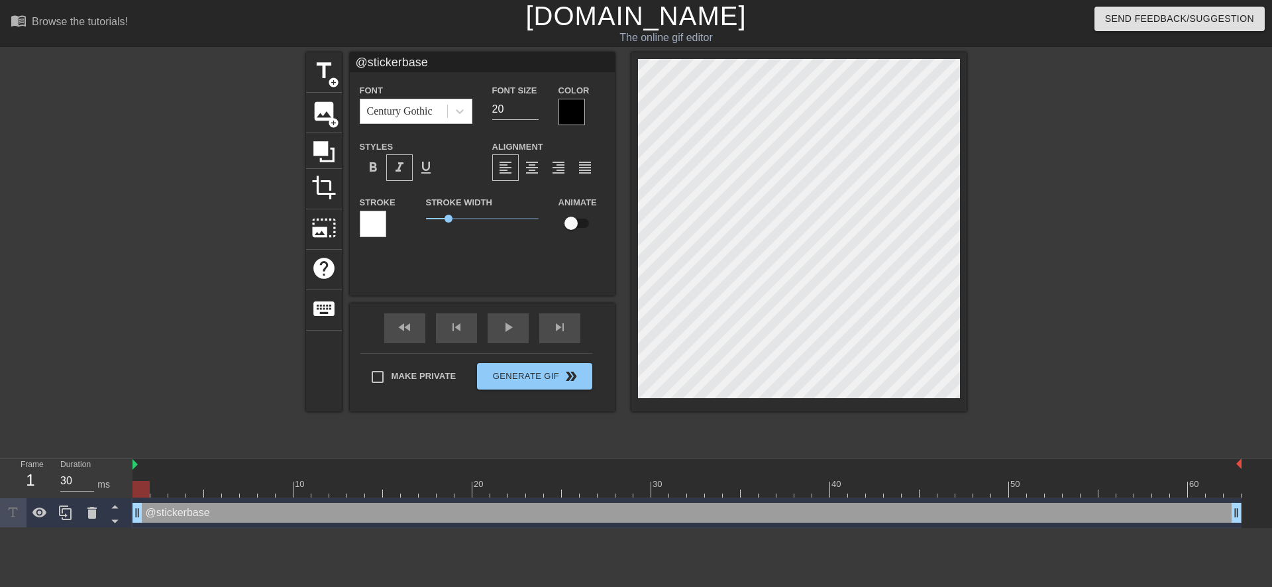
type textarea "@stickerbase_"
type input "@stickerbase_r"
type textarea "@stickerbase_r"
type input "@stickerbase_ru"
type textarea "@stickerbase_ru"
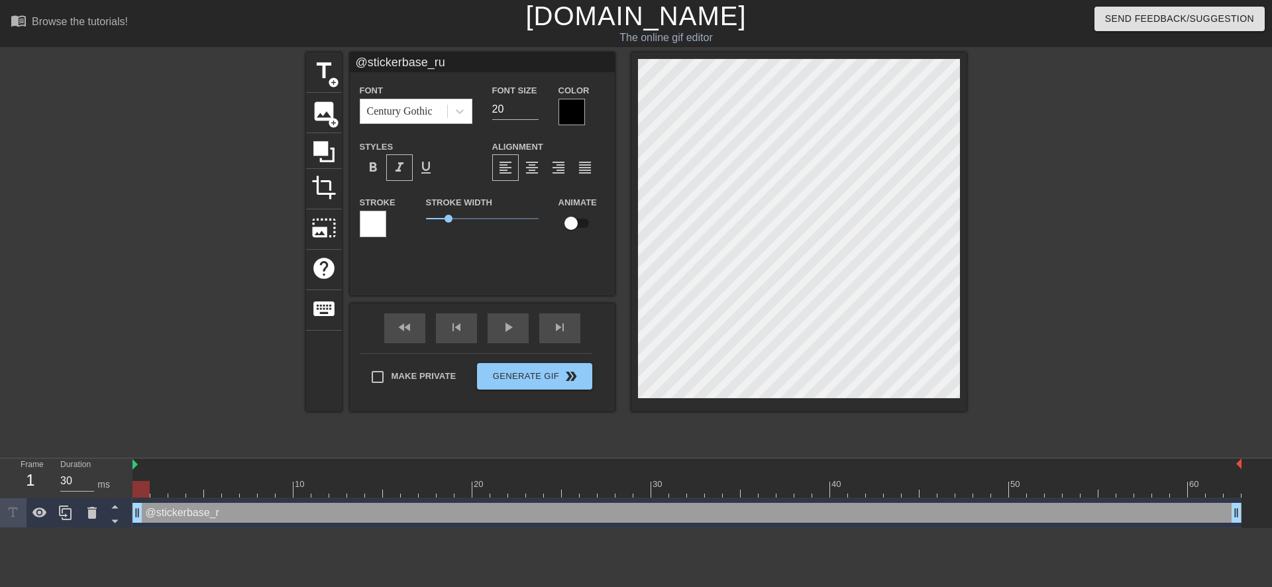
scroll to position [2, 5]
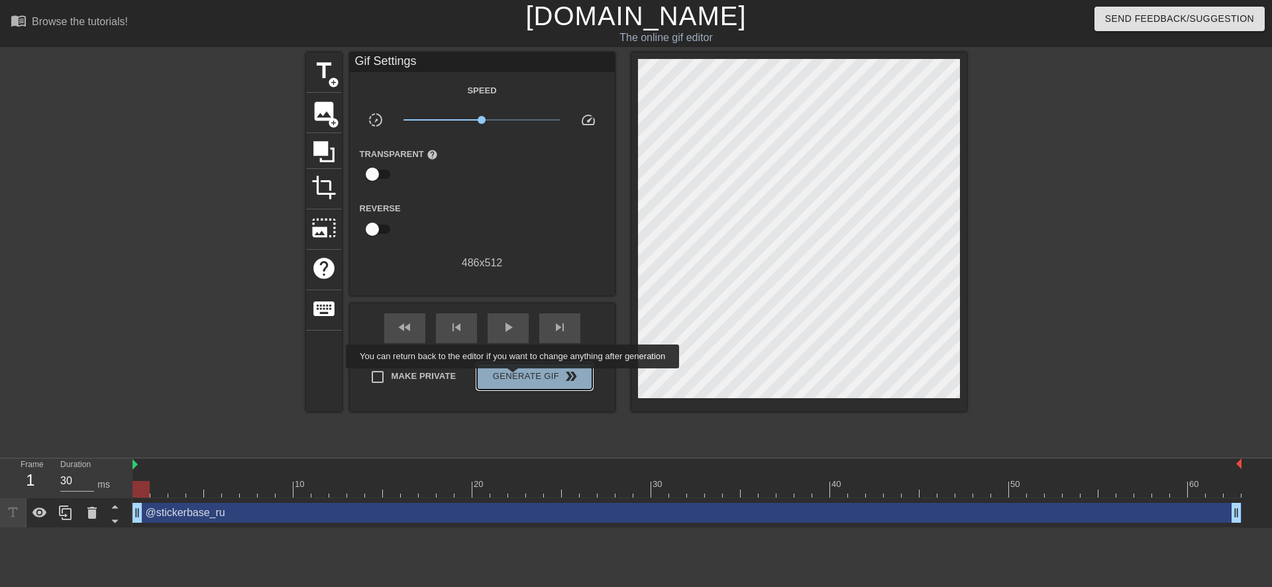
click at [514, 378] on span "Generate Gif double_arrow" at bounding box center [534, 376] width 104 height 16
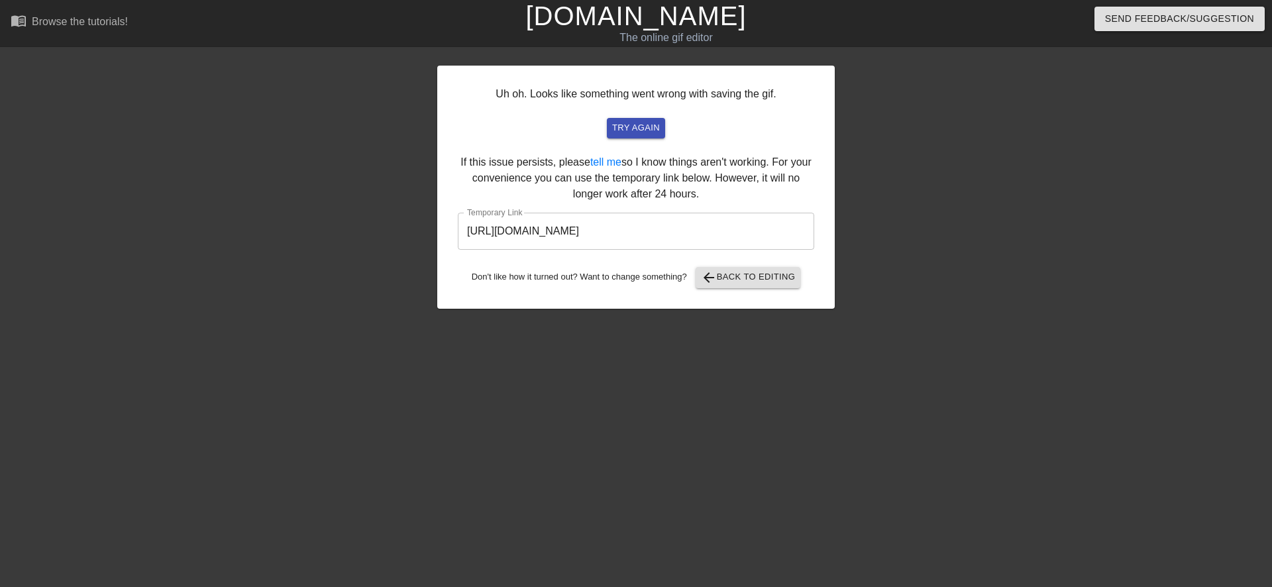
click at [589, 235] on input "https://www.gifntext.com/temp_generations/ygbYwmXg.gif" at bounding box center [636, 231] width 356 height 37
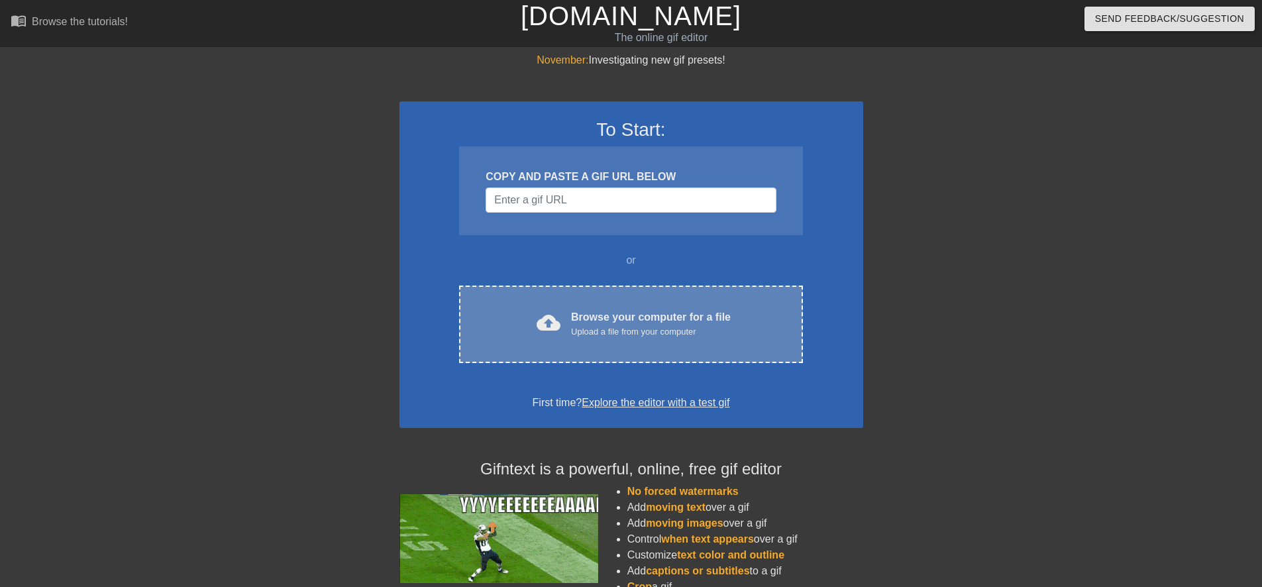
click at [516, 318] on div "cloud_upload Browse your computer for a file Upload a file from your computer" at bounding box center [630, 324] width 287 height 30
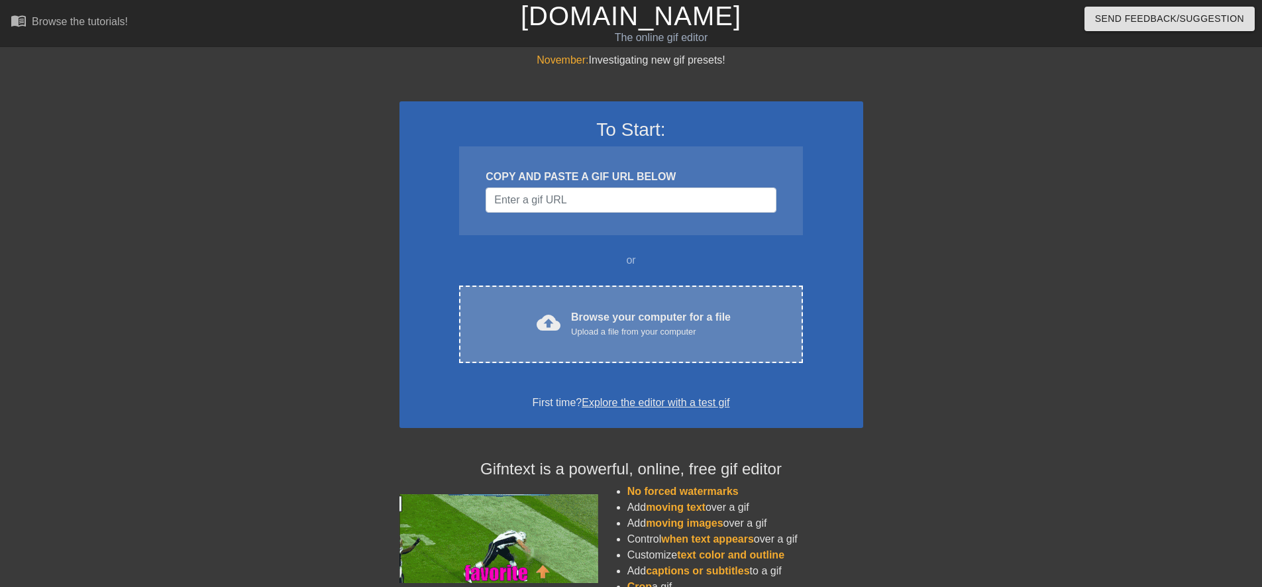
click at [537, 325] on span "cloud_upload" at bounding box center [548, 323] width 24 height 24
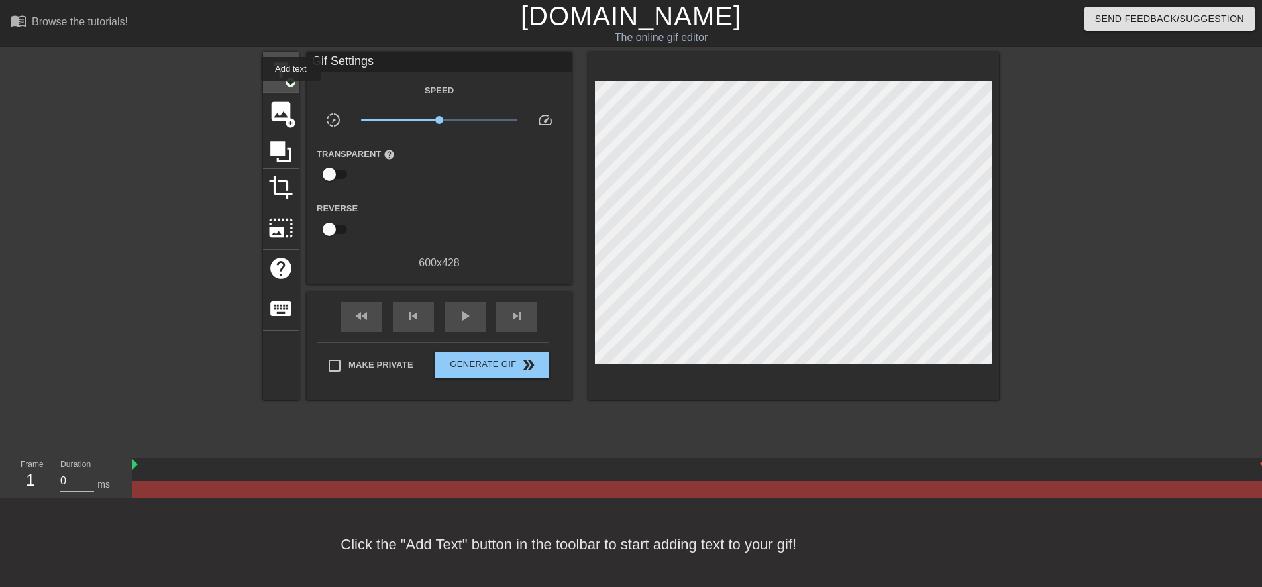
click at [291, 90] on div "title add_circle" at bounding box center [281, 72] width 36 height 40
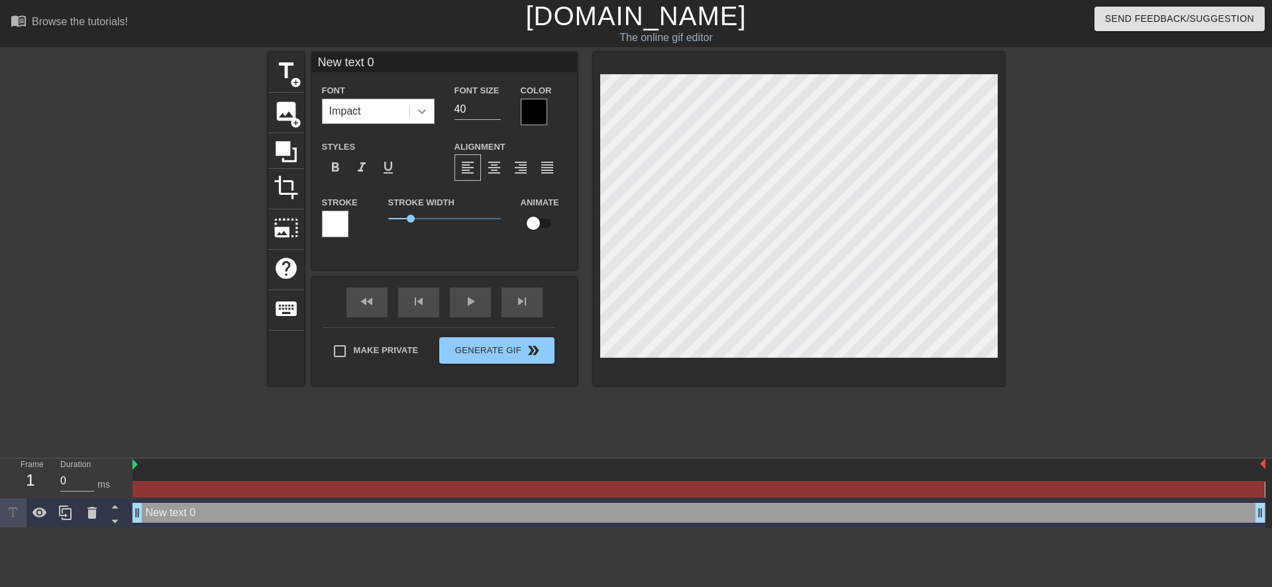
click at [429, 114] on div at bounding box center [422, 111] width 24 height 24
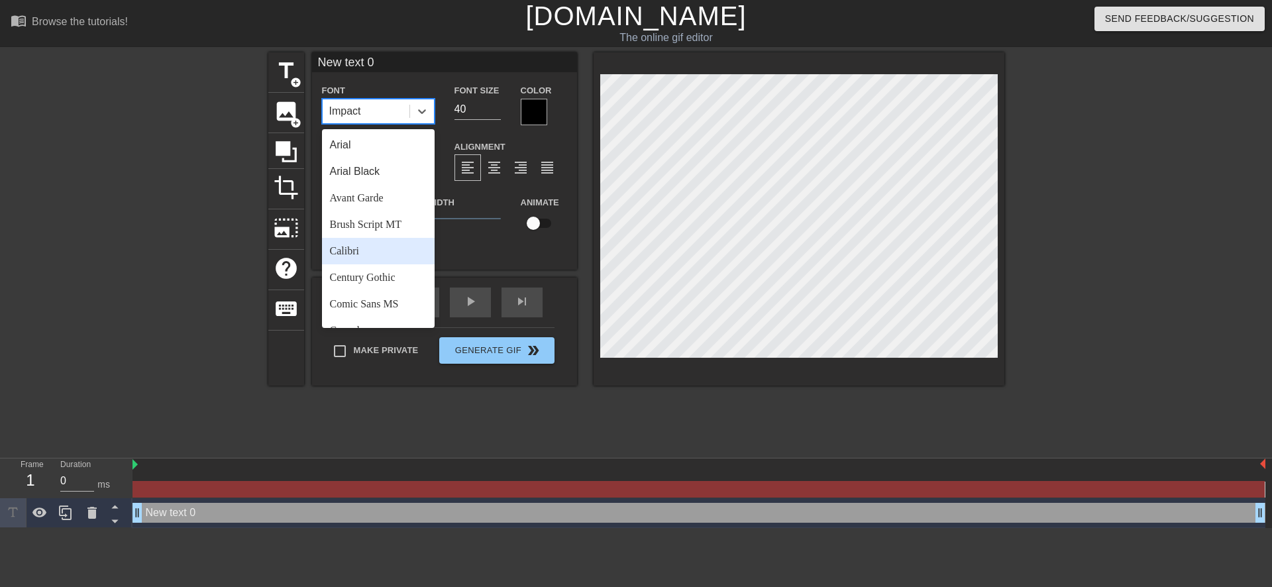
click at [377, 253] on div "Calibri" at bounding box center [378, 251] width 113 height 26
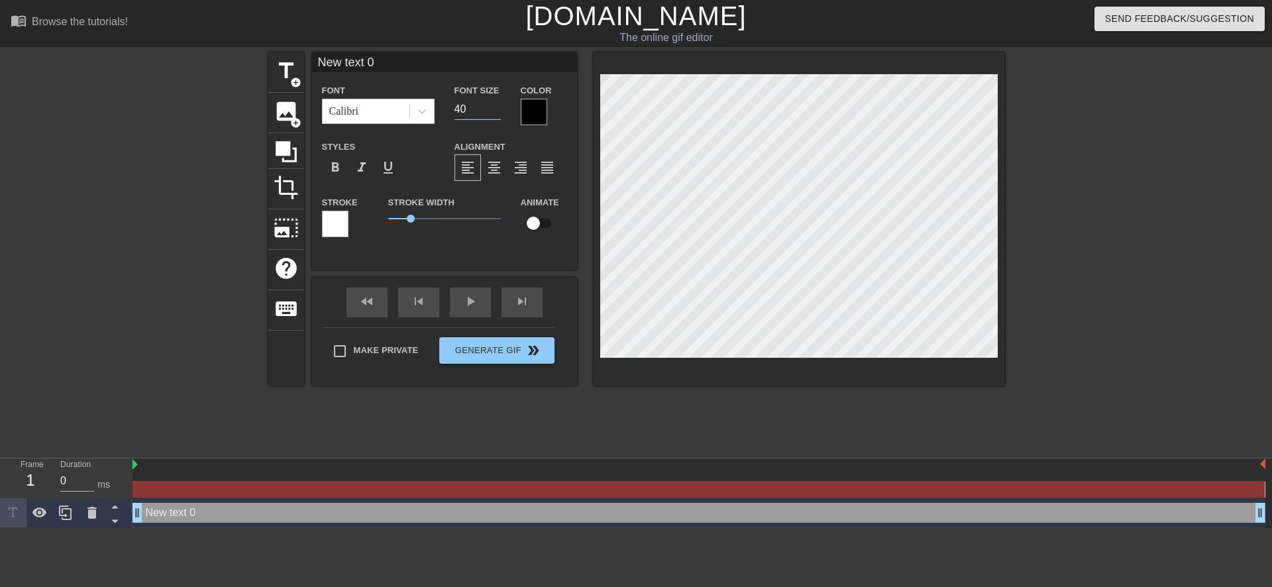
click at [458, 109] on input "40" at bounding box center [477, 109] width 46 height 21
type input "20"
click at [364, 168] on span "format_italic" at bounding box center [362, 168] width 16 height 16
type input "text 0"
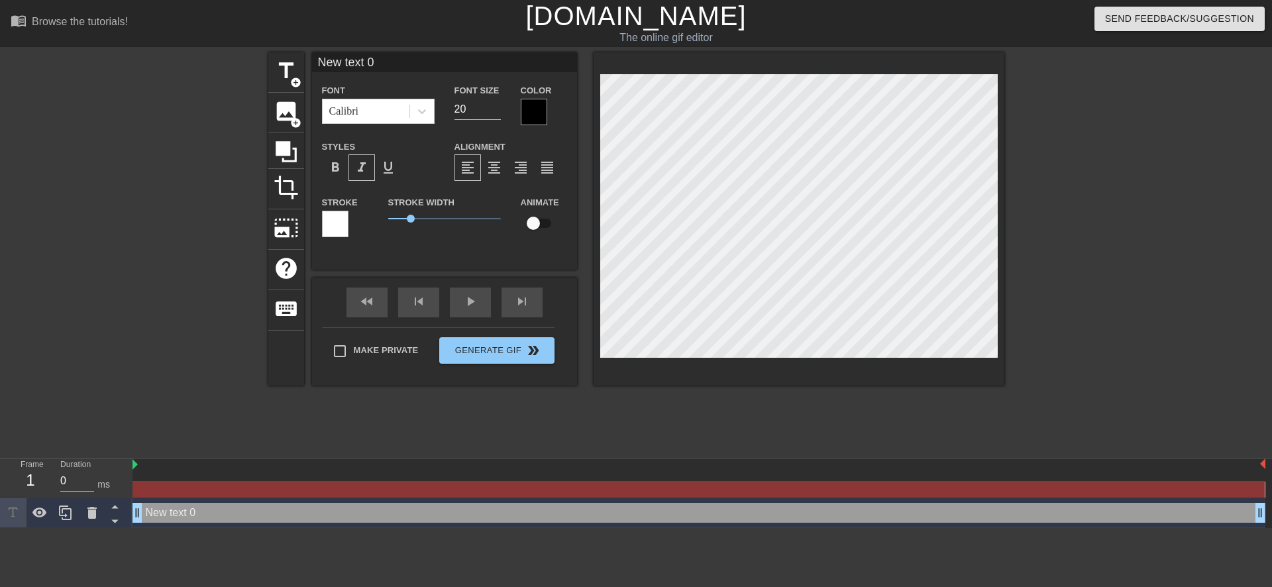
type textarea "text 0"
type input "text 0"
type textarea "text 0"
type input "ext 0"
type textarea "ext 0"
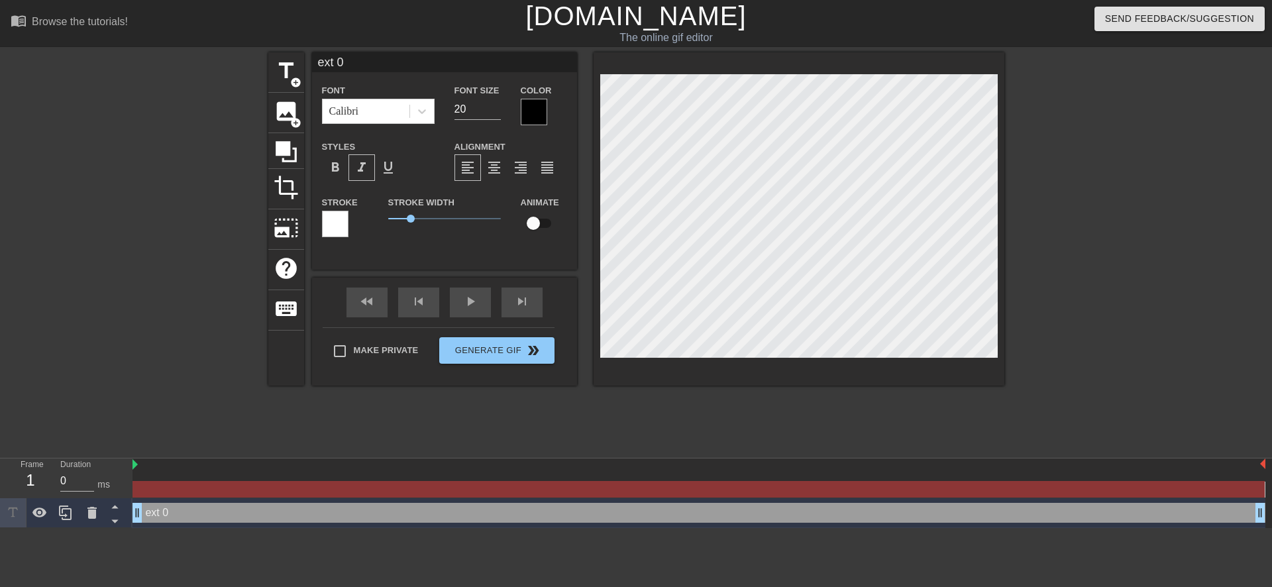
type input "xt 0"
type textarea "xt 0"
type input "t 0"
type textarea "t 0"
type input "0"
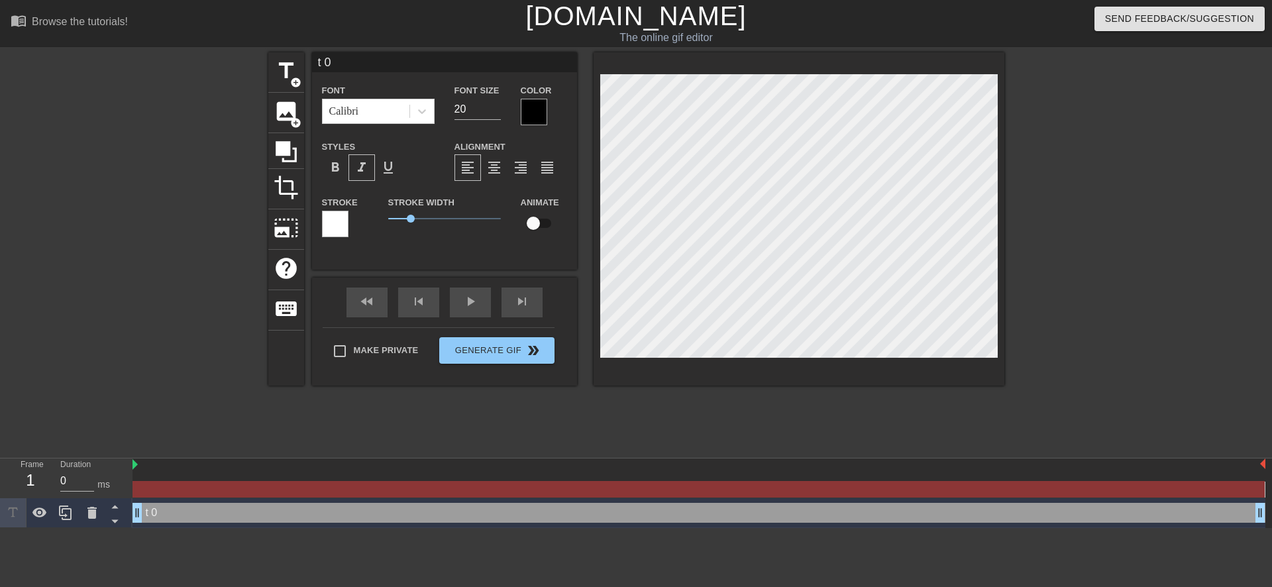
type textarea "0"
type input "0"
type textarea "0"
type input "@"
type textarea "@"
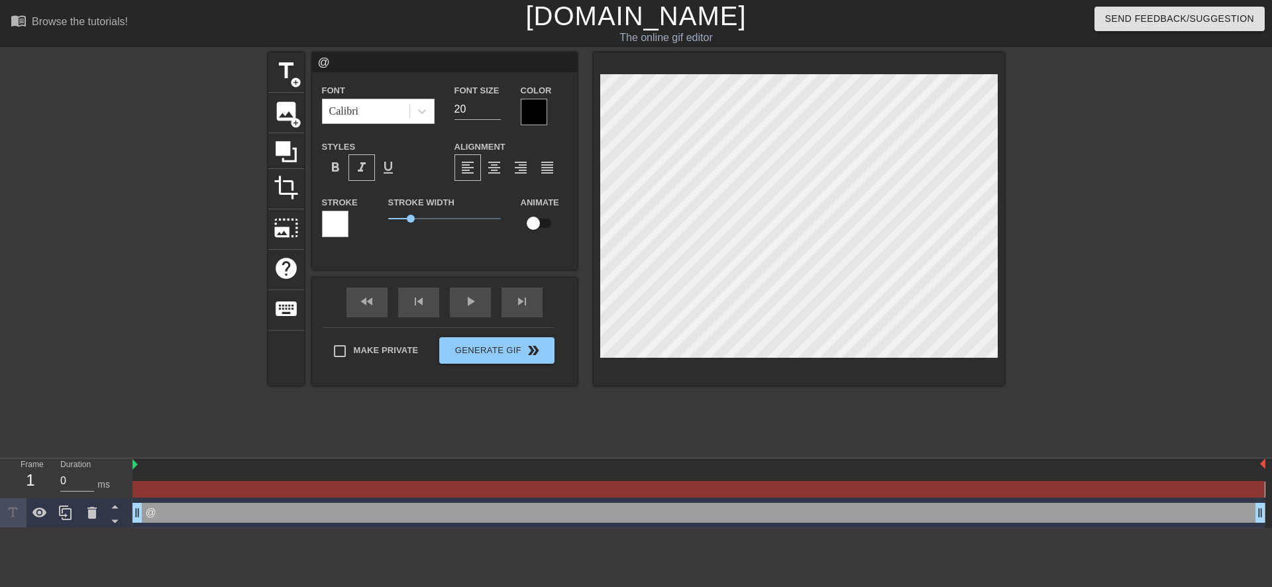
type input "@s"
type textarea "@s"
type input "@st"
type textarea "@st"
type input "@sti"
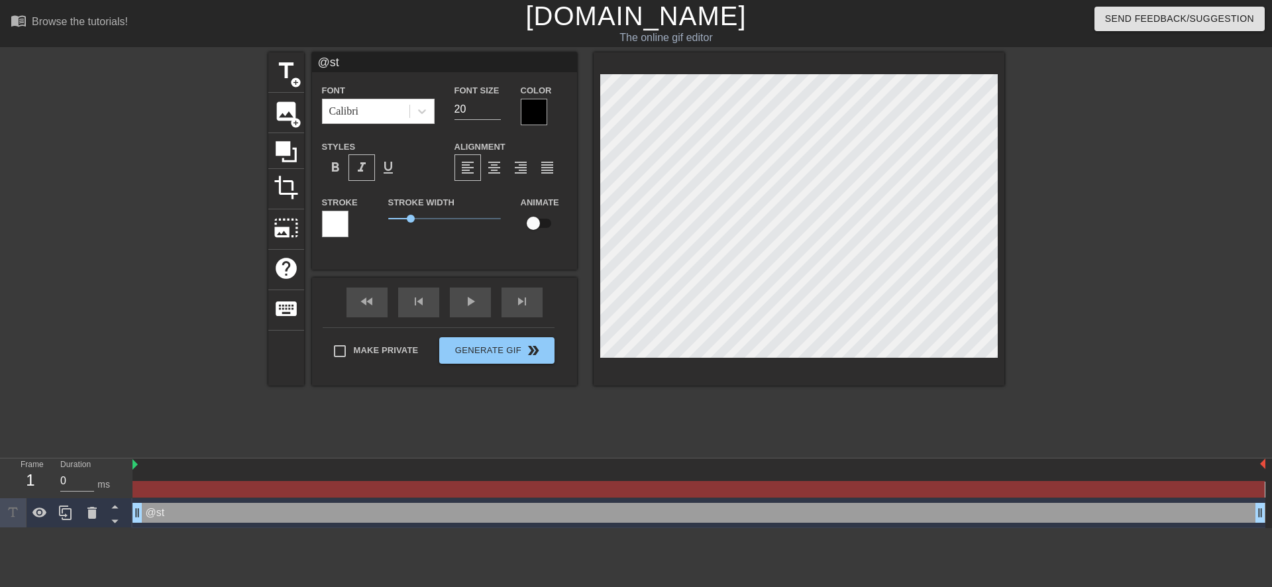
type textarea "@sti"
type input "@stic"
type textarea "@stic"
type input "@stick"
type textarea "@stick"
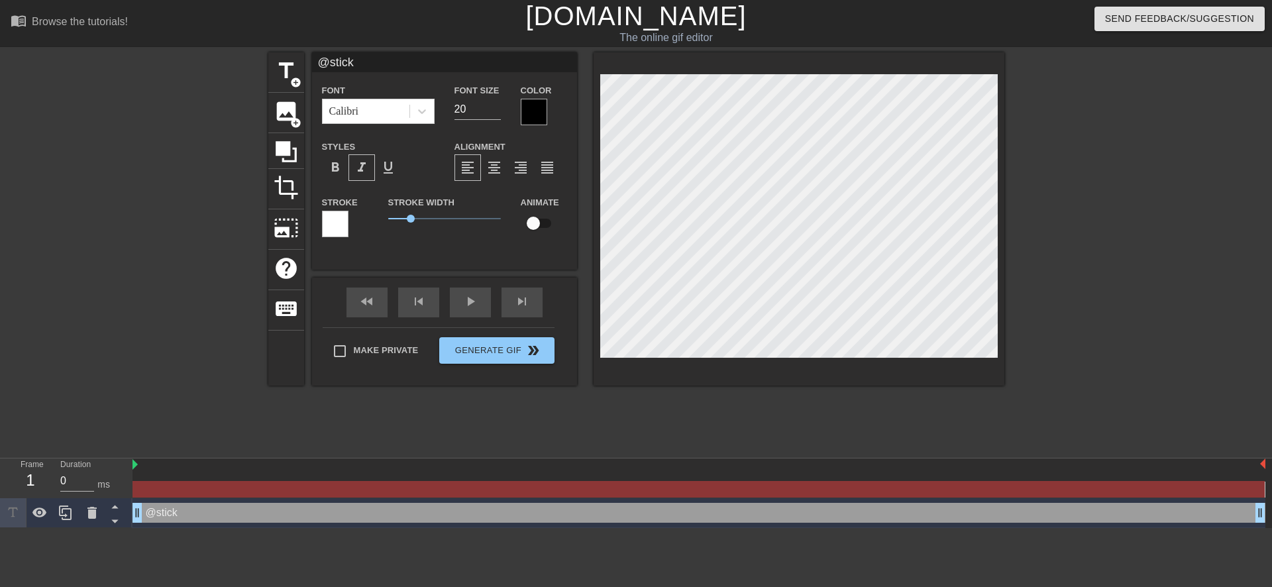
type input "@sticke"
type textarea "@sticke"
type input "@sticker"
type textarea "@sticker"
type input "@stickerb"
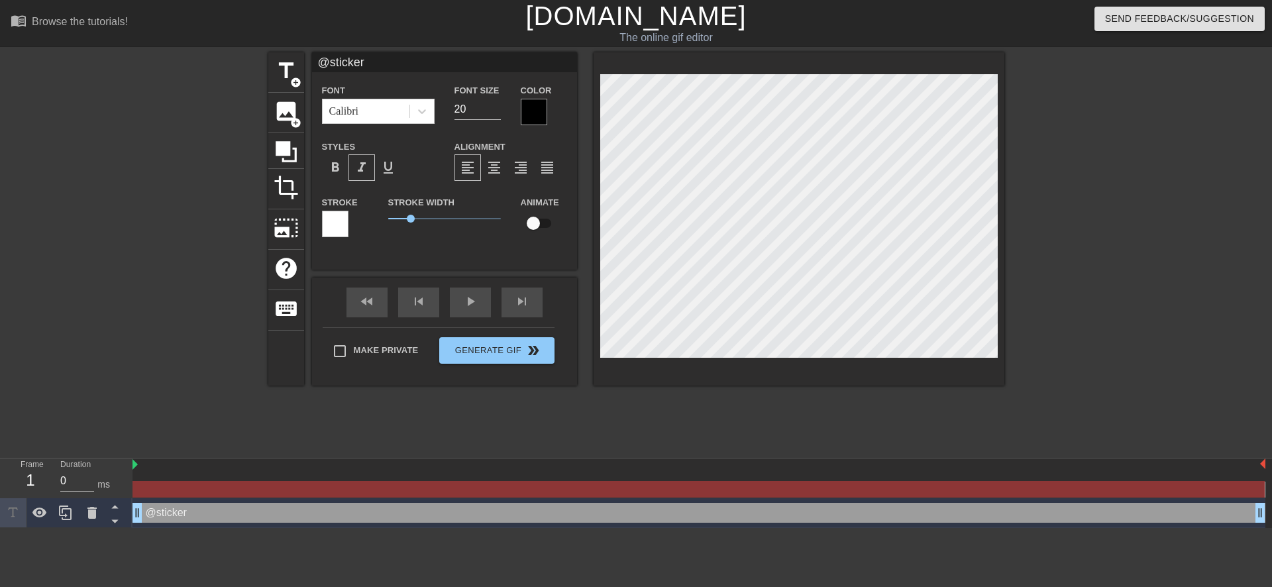
type textarea "@stickerb"
type input "@stickerba"
type textarea "@stickerba"
type input "@stickerbas"
type textarea "@stickerbas"
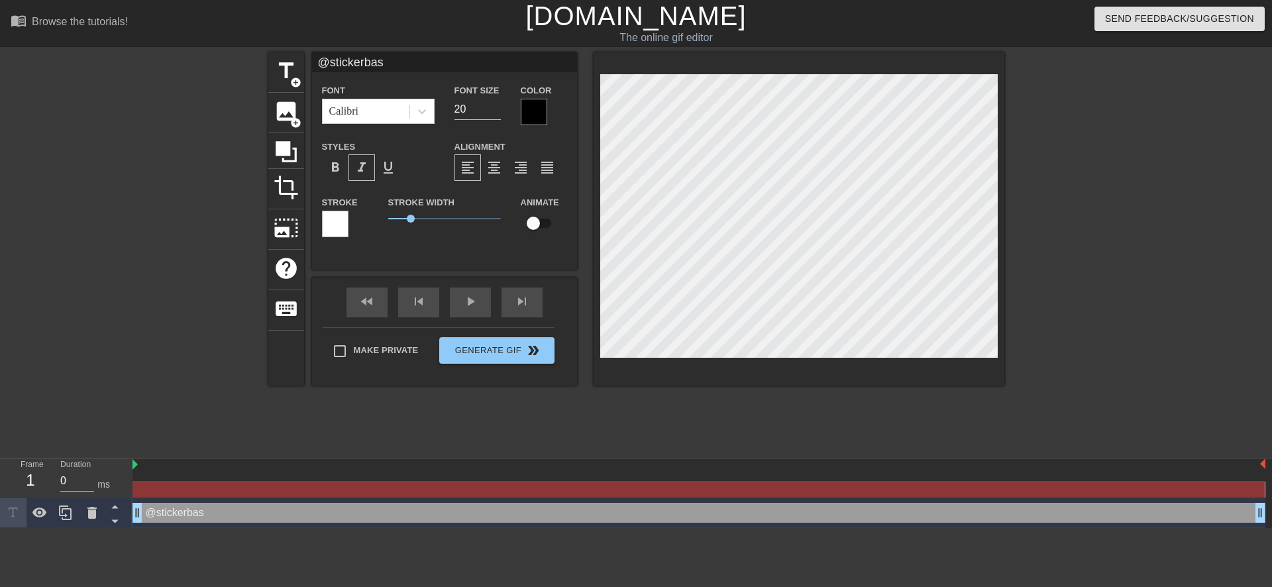
type input "@stickerbase"
type textarea "@stickerbase"
type input "@stickerbase_"
type textarea "@stickerbase_"
type input "@stickerbase_r"
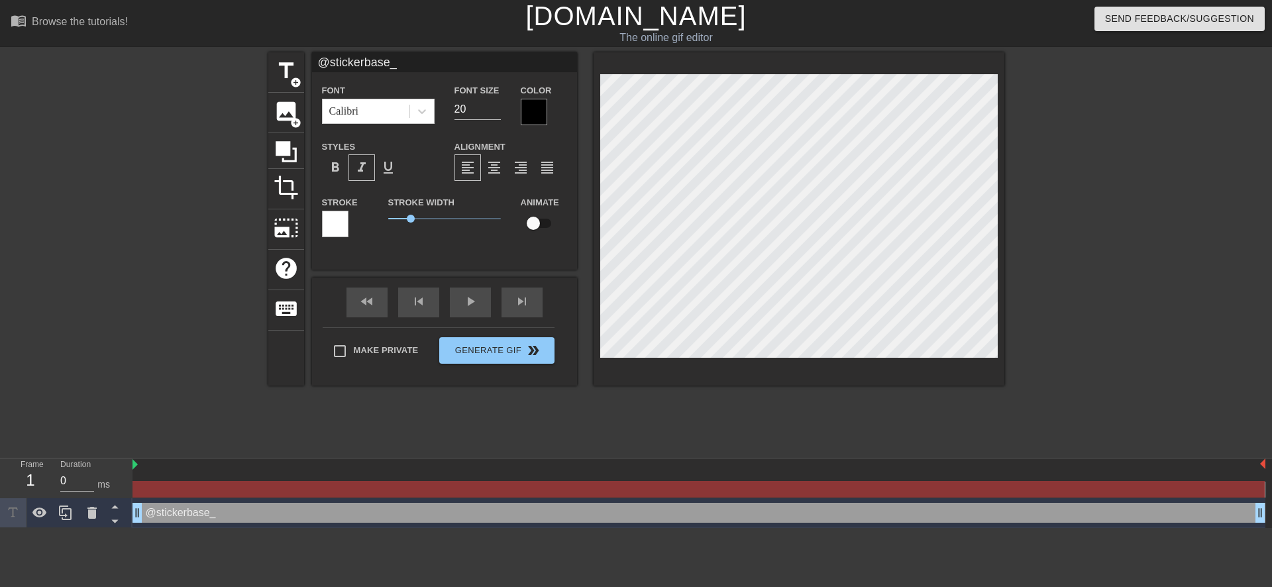
type textarea "@stickerbase_r"
type input "@stickerbase_ru"
type textarea "@stickerbase_ru"
click at [499, 346] on div "Make Private Generate Gif double_arrow" at bounding box center [439, 353] width 232 height 52
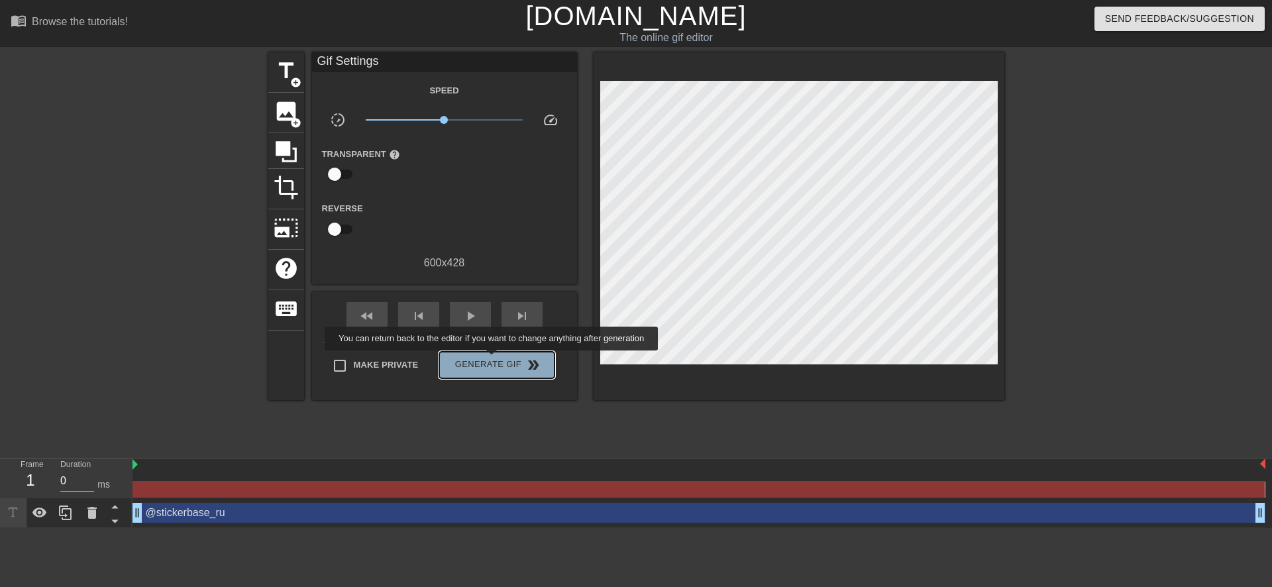
click at [493, 360] on span "Generate Gif double_arrow" at bounding box center [496, 365] width 104 height 16
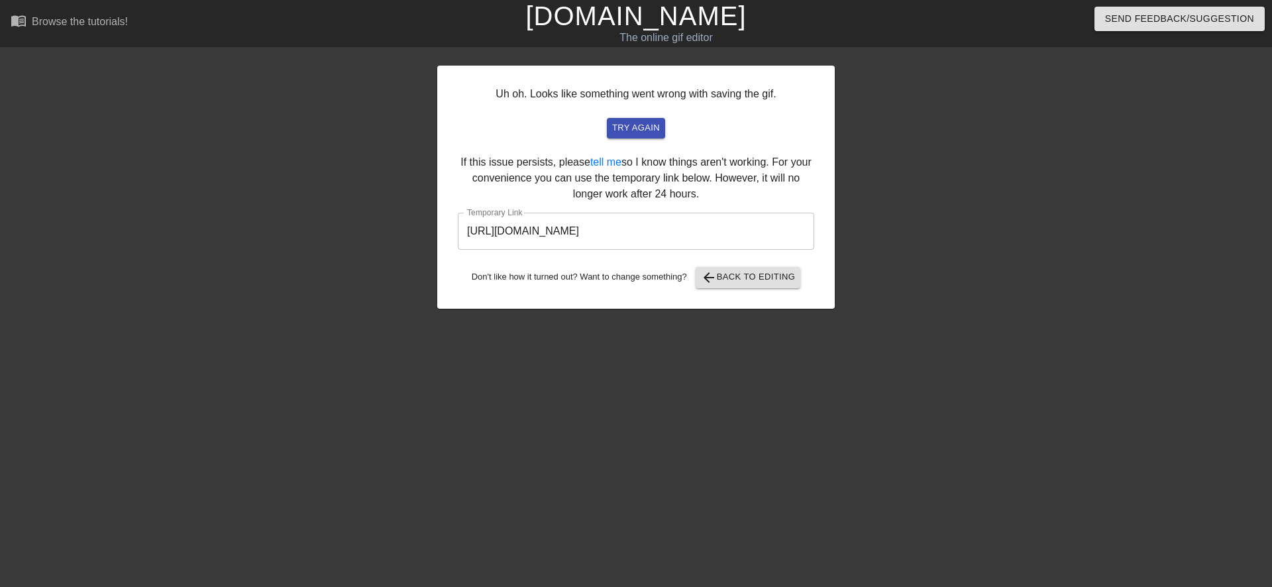
click at [664, 227] on input "https://www.gifntext.com/temp_generations/vJGEwHXt.gif" at bounding box center [636, 231] width 356 height 37
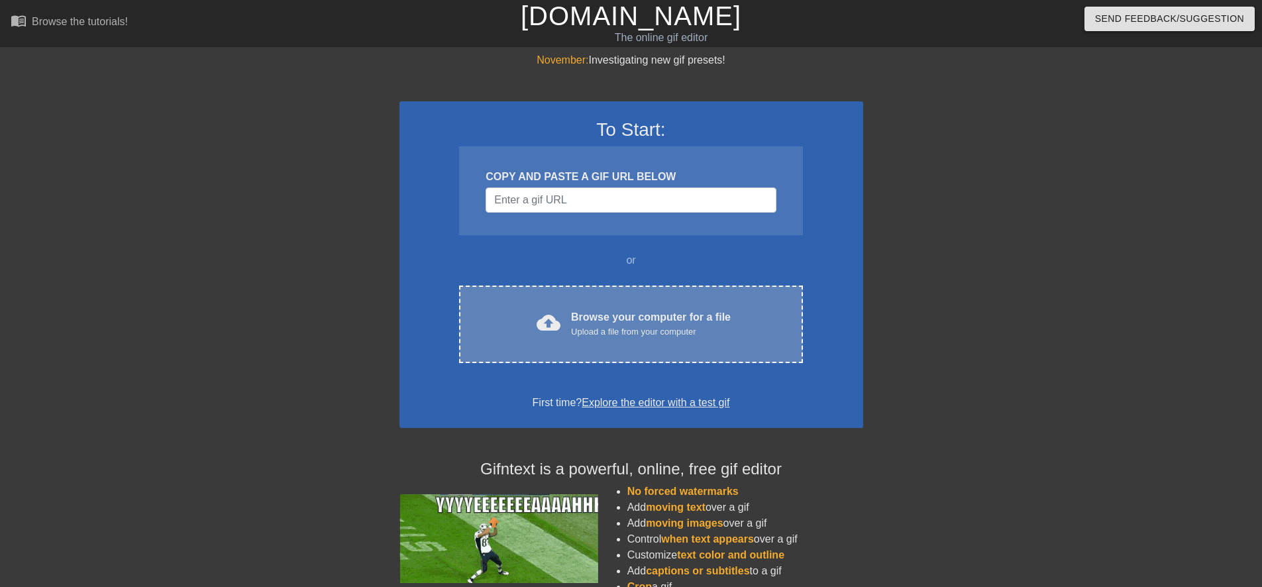
click at [536, 328] on div "cloud_upload" at bounding box center [545, 325] width 29 height 28
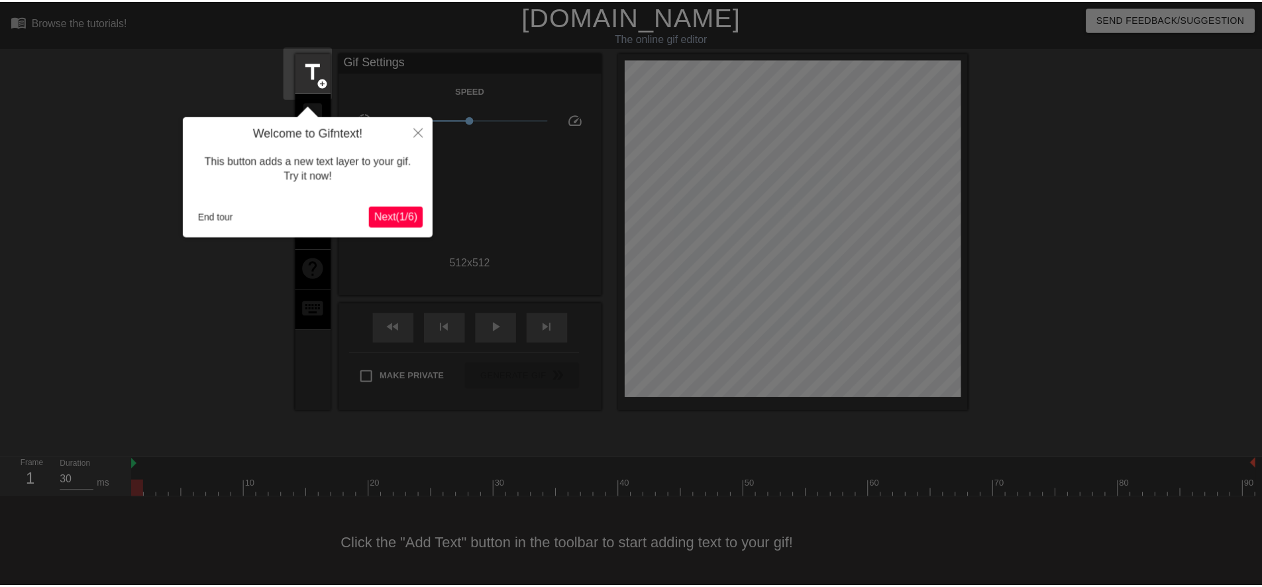
scroll to position [13, 0]
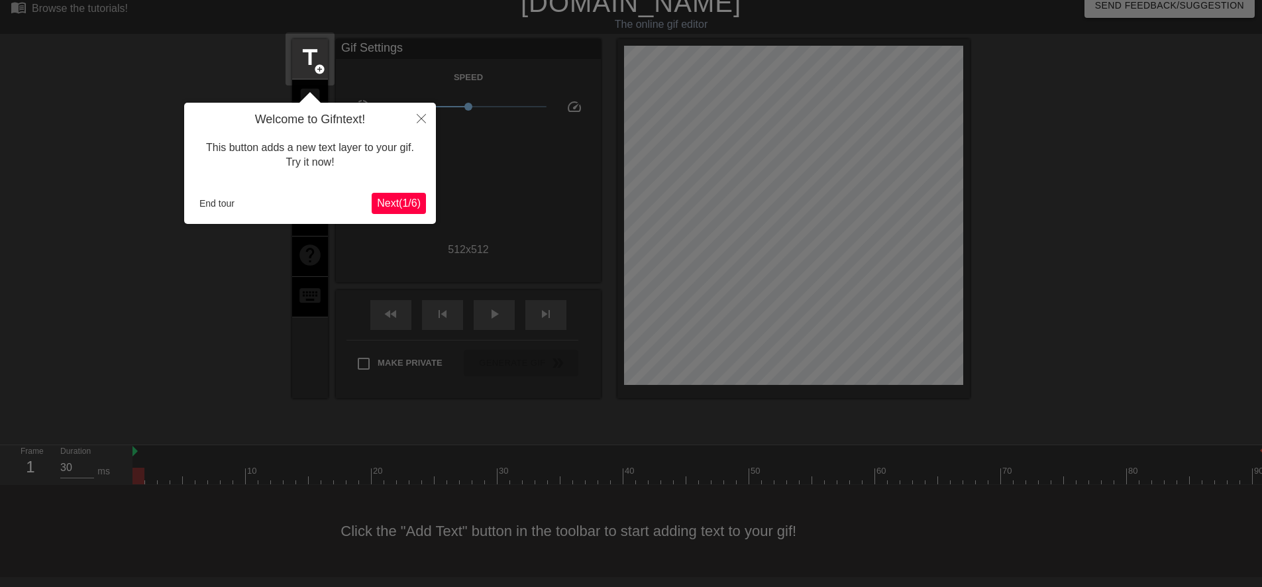
click at [398, 197] on span "Next ( 1 / 6 )" at bounding box center [399, 202] width 44 height 11
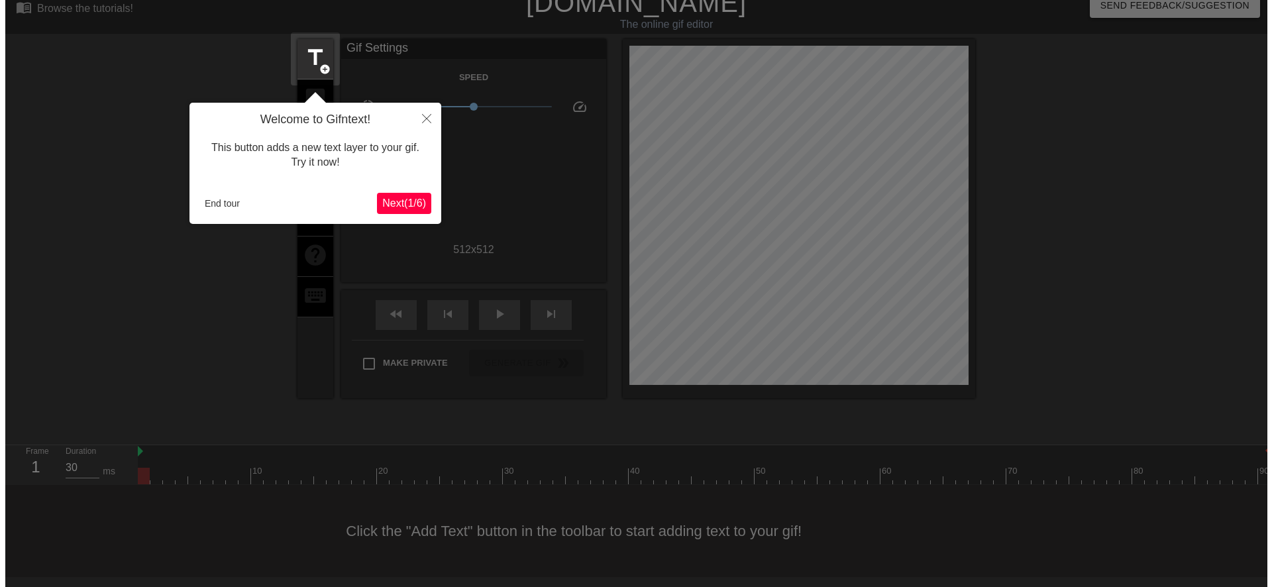
scroll to position [0, 0]
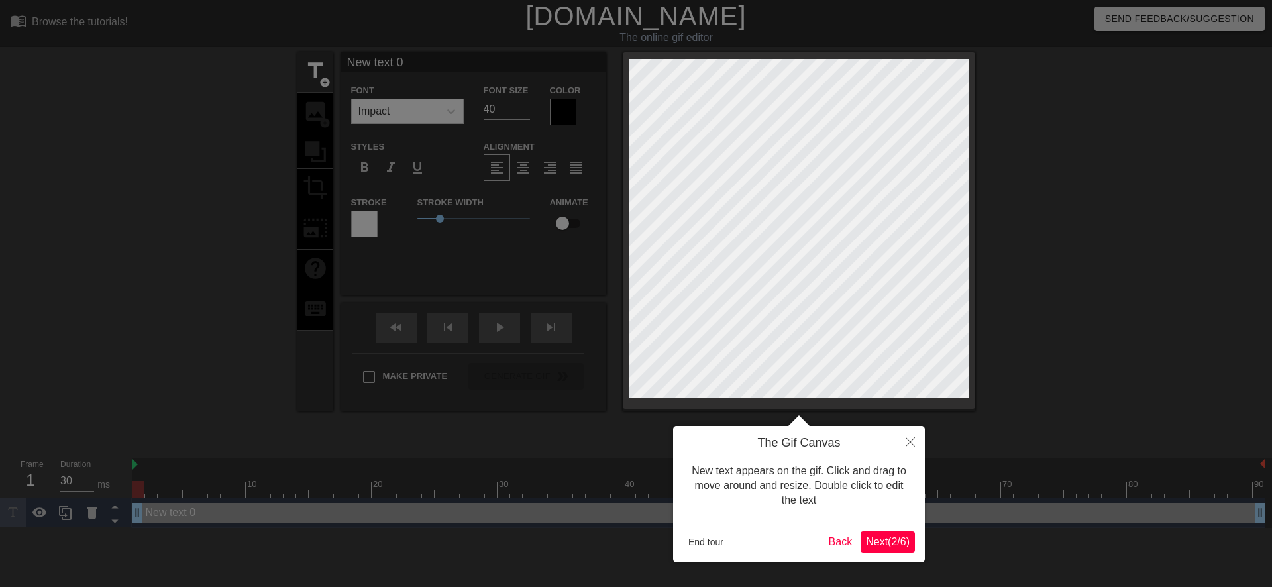
click at [866, 547] on span "Next ( 2 / 6 )" at bounding box center [888, 541] width 44 height 11
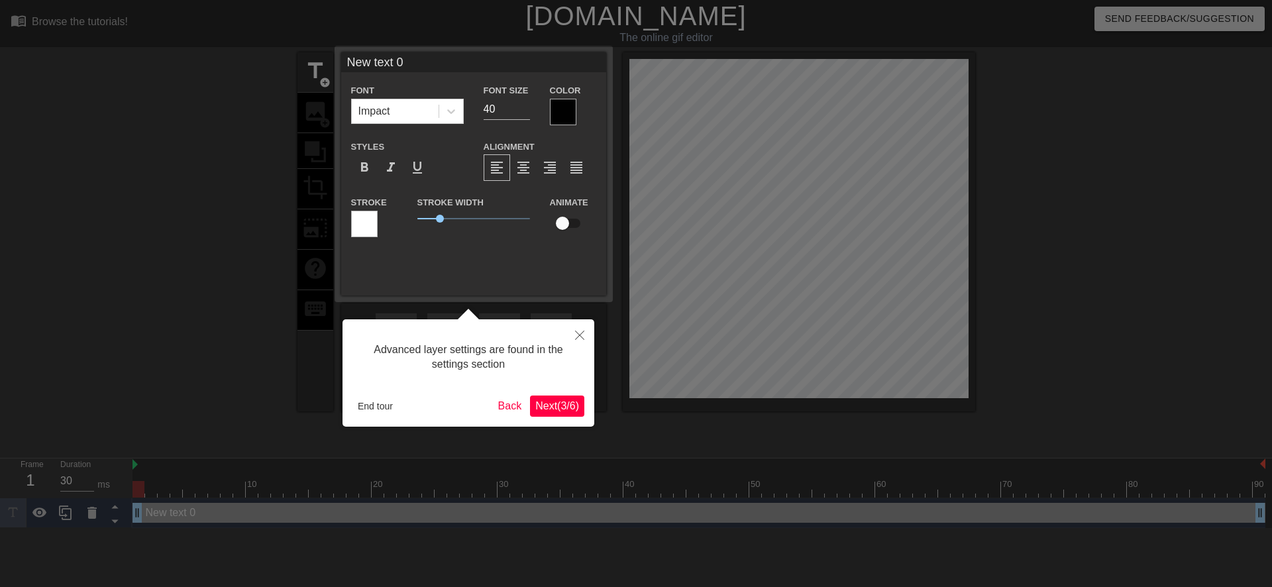
click at [561, 411] on span "Next ( 3 / 6 )" at bounding box center [557, 405] width 44 height 11
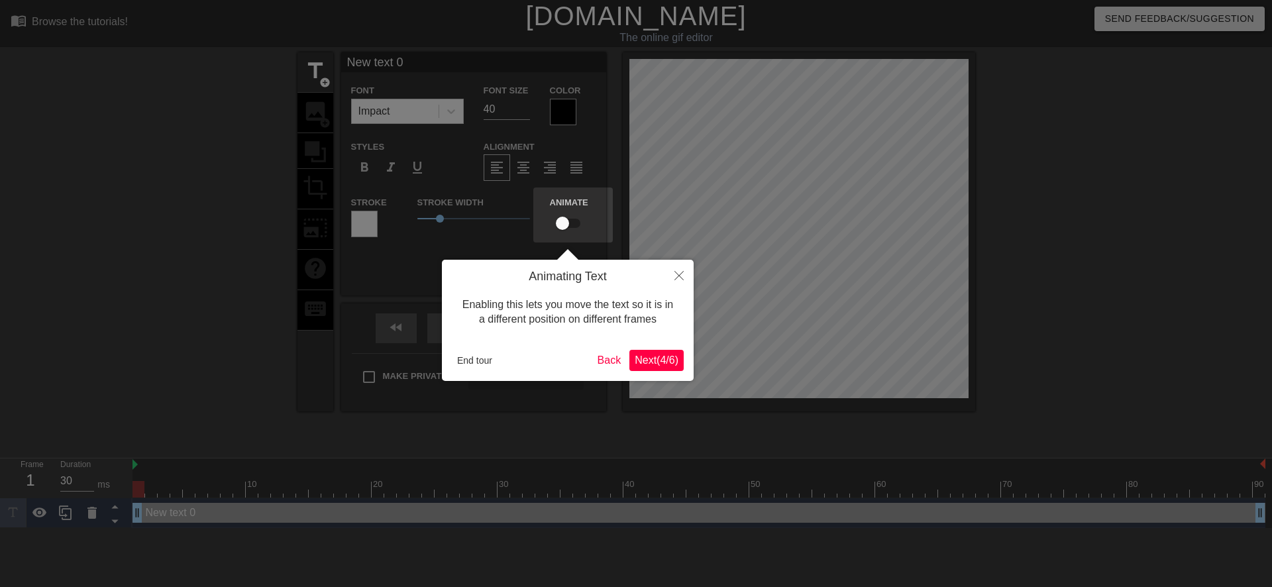
click at [642, 365] on span "Next ( 4 / 6 )" at bounding box center [656, 359] width 44 height 11
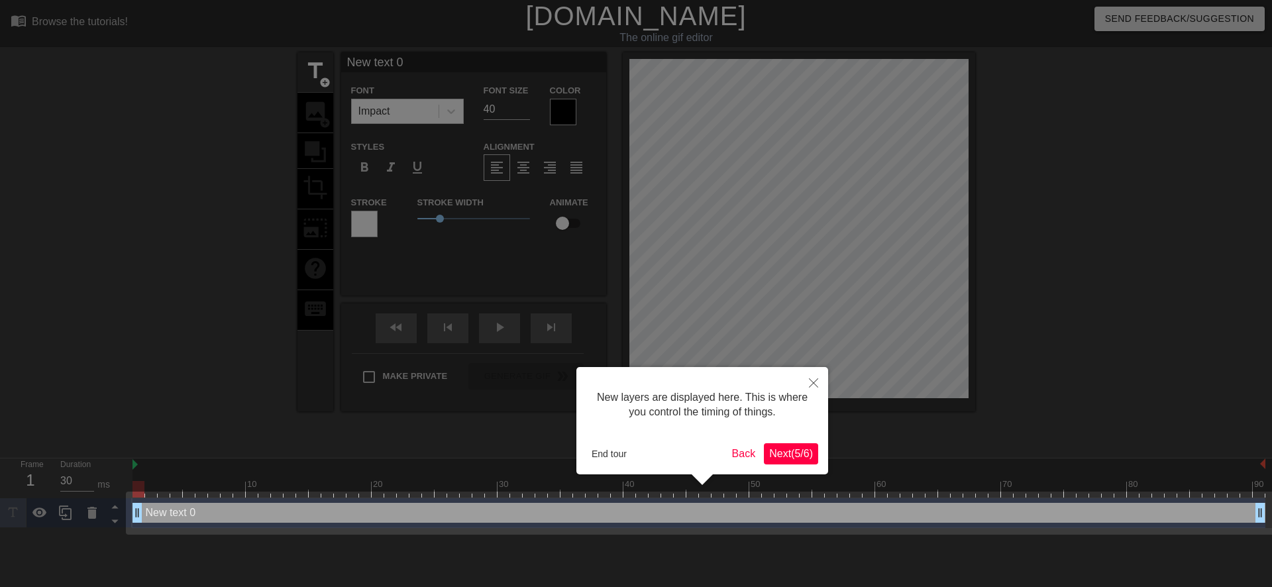
click at [791, 458] on span "Next ( 5 / 6 )" at bounding box center [791, 453] width 44 height 11
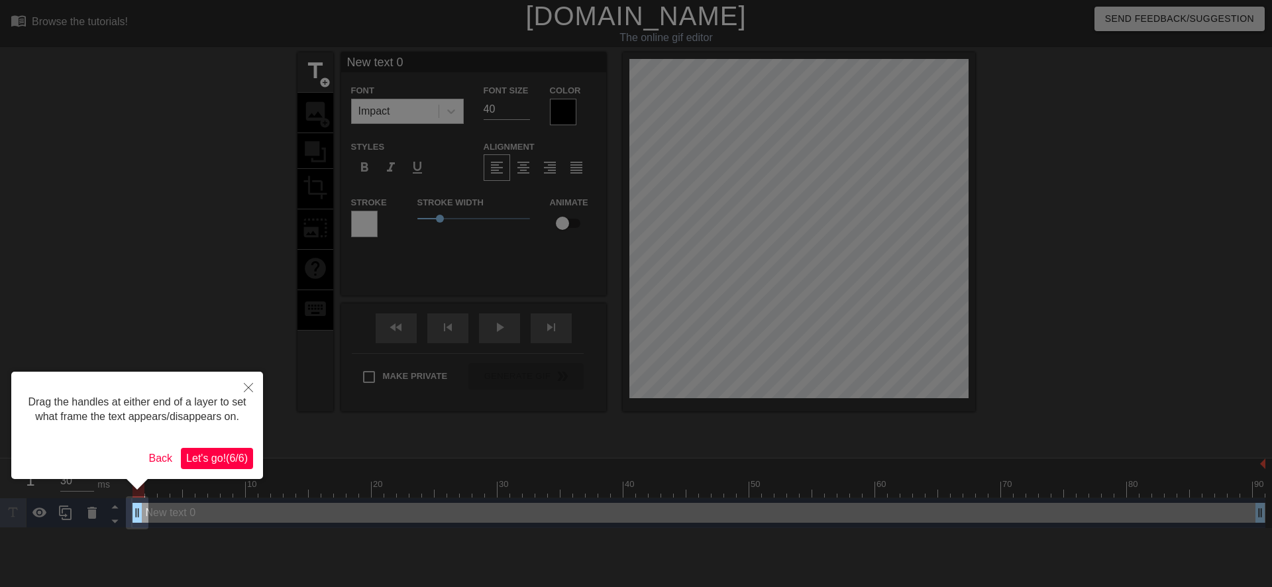
click at [223, 452] on span "Let's go! ( 6 / 6 )" at bounding box center [217, 457] width 62 height 11
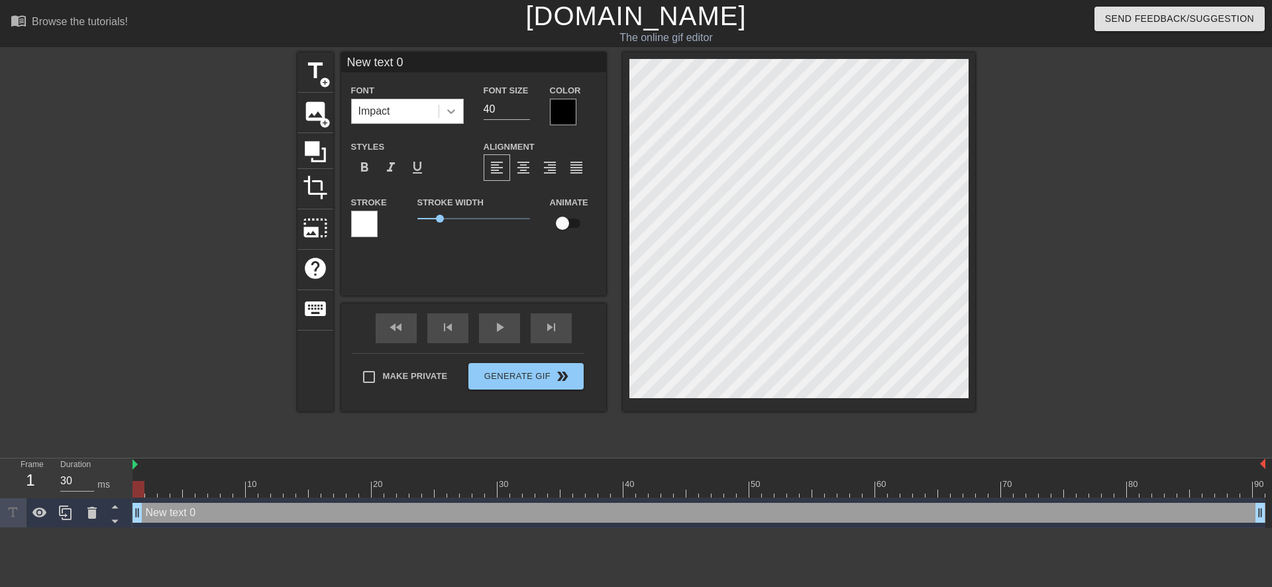
click at [456, 114] on icon at bounding box center [450, 111] width 13 height 13
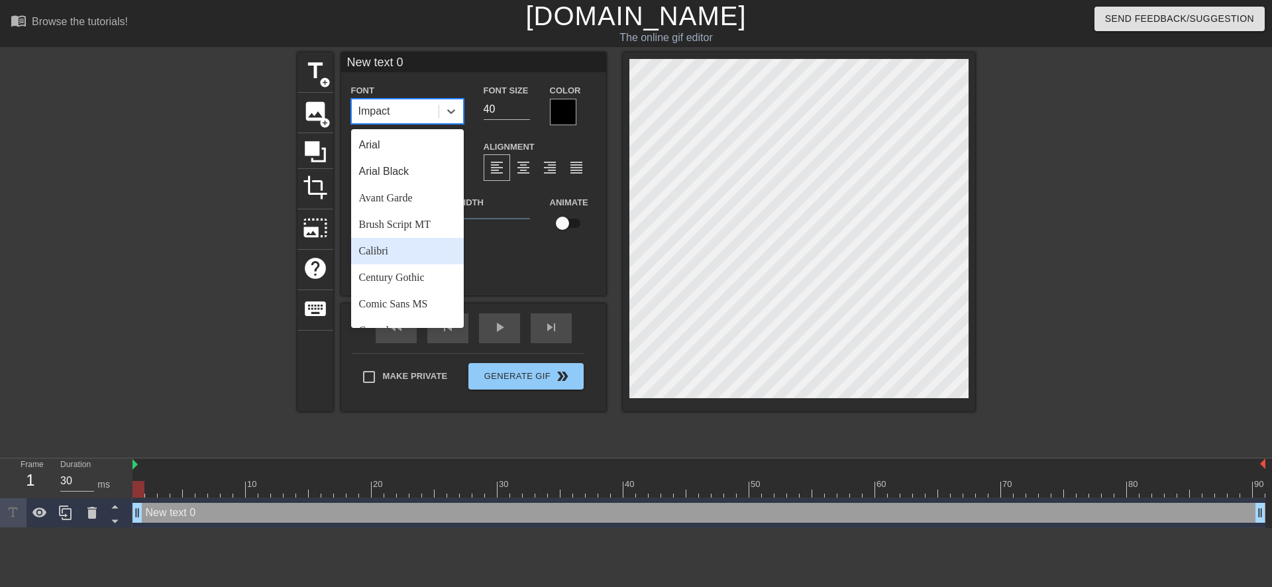
click at [405, 247] on div "Calibri" at bounding box center [407, 251] width 113 height 26
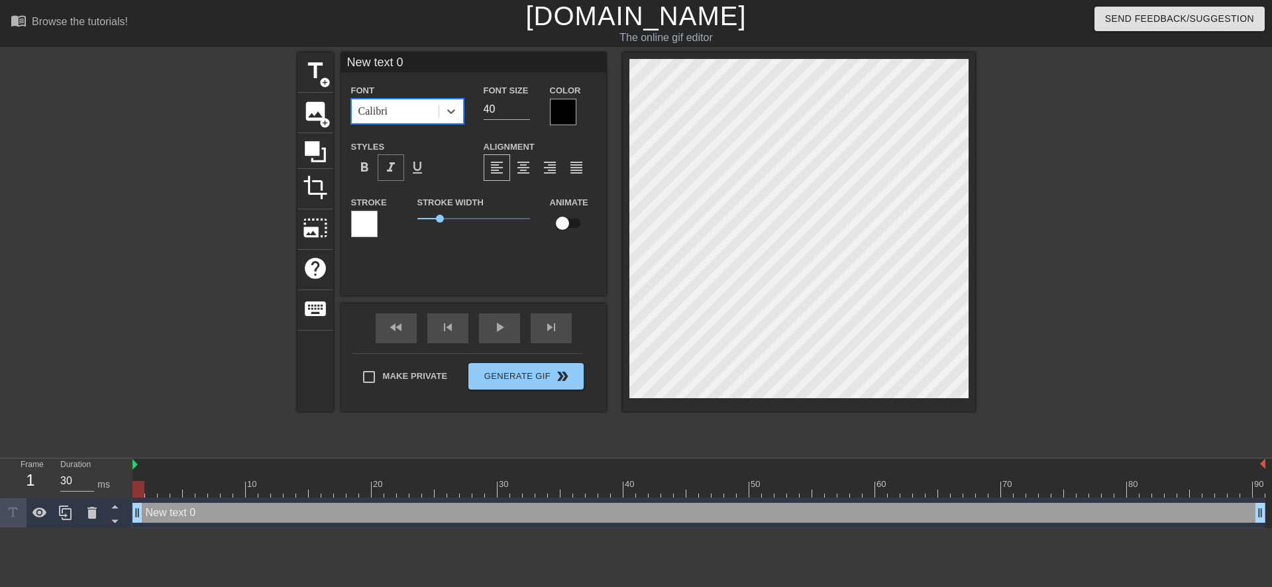
click at [389, 167] on span "format_italic" at bounding box center [391, 168] width 16 height 16
click at [492, 107] on input "40" at bounding box center [506, 109] width 46 height 21
click at [491, 111] on input "40" at bounding box center [506, 109] width 46 height 21
type input "20"
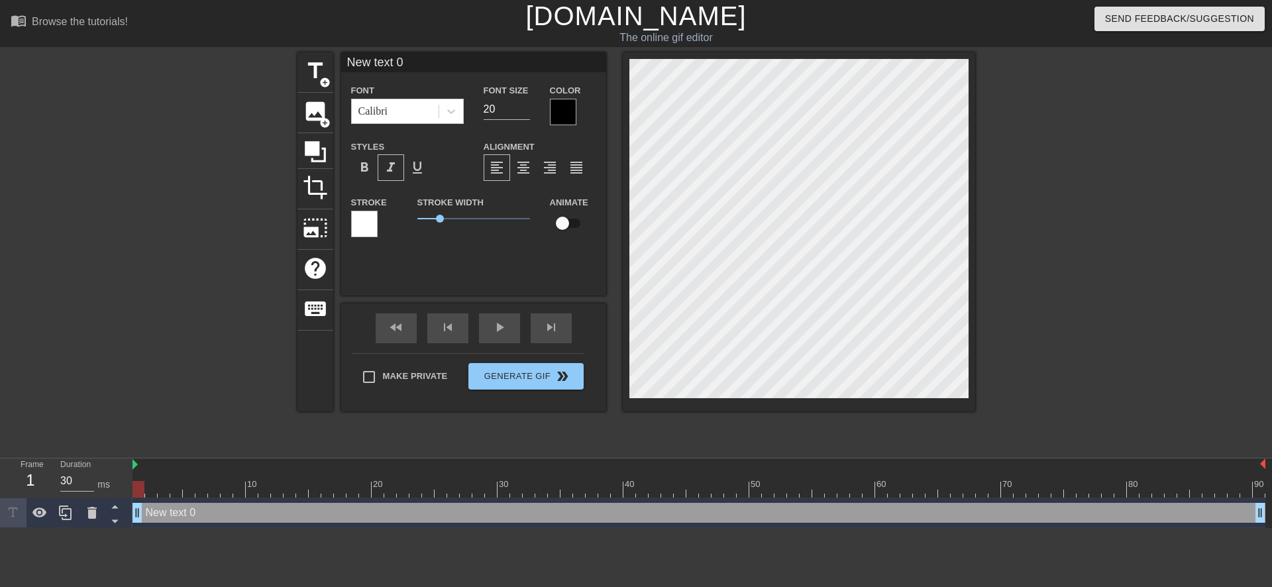
type input "text 0"
type textarea "text 0"
type input "text 0"
type textarea "text 0"
type input "ext 0"
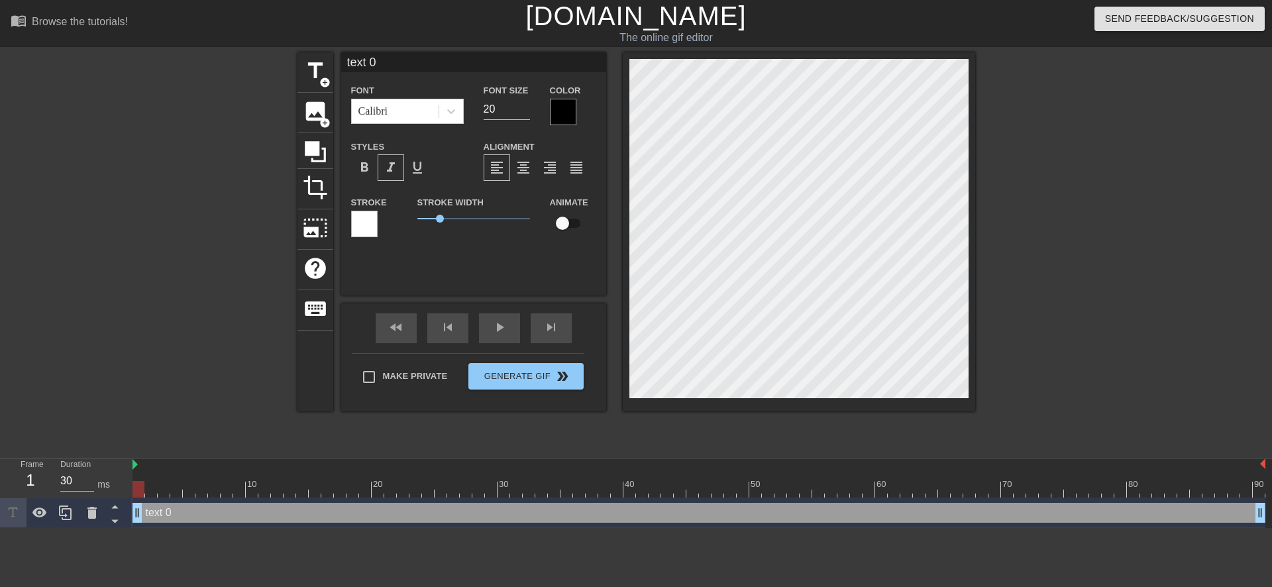
type textarea "ext 0"
type input "xt 0"
type textarea "xt 0"
type input "t 0"
type textarea "t 0"
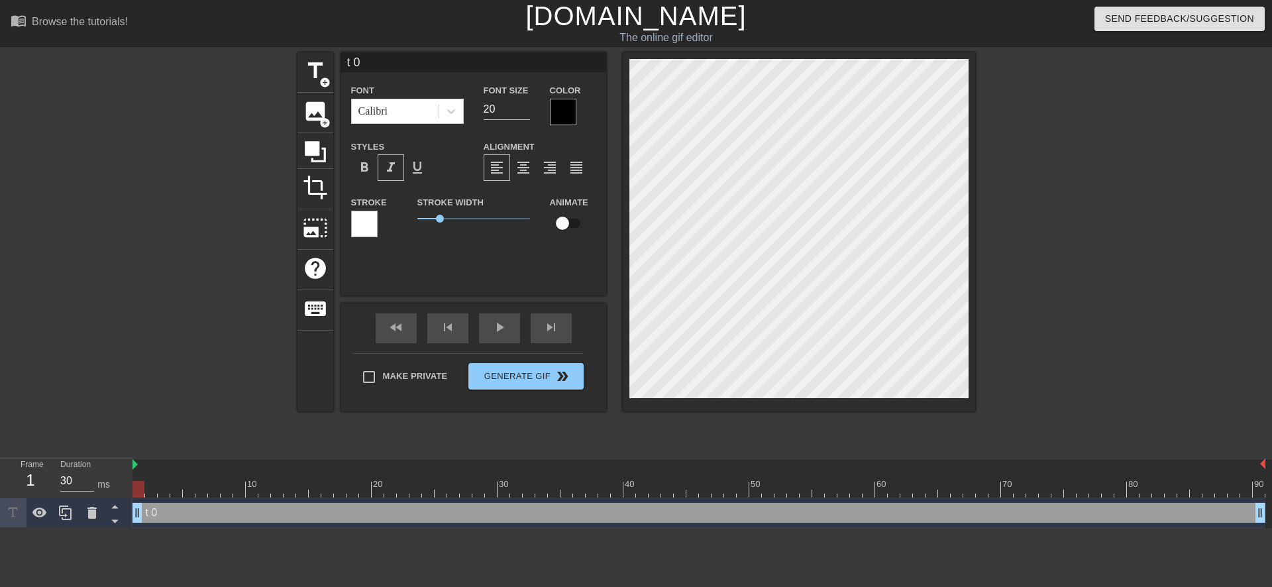
type input "0"
type textarea "0"
type input "0"
type textarea "0"
type input "@"
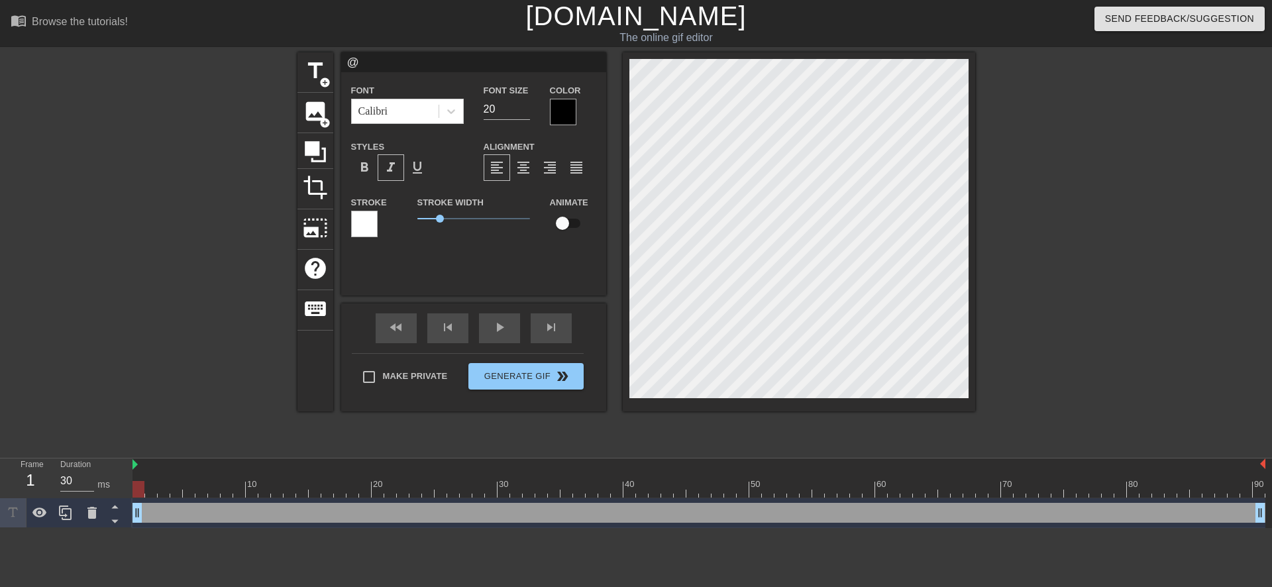
type textarea "@"
type input "@s"
type textarea "@s"
type input "@st"
type textarea "@st"
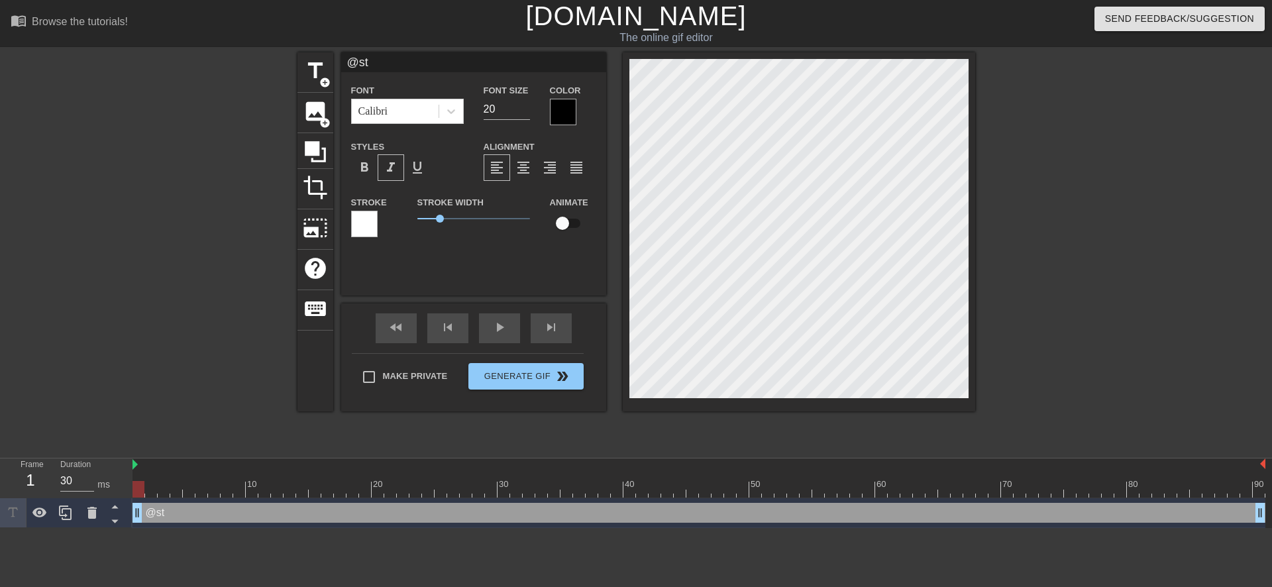
type input "@sti"
type textarea "@sti"
type input "@stic"
type textarea "@stic"
type input "@stick"
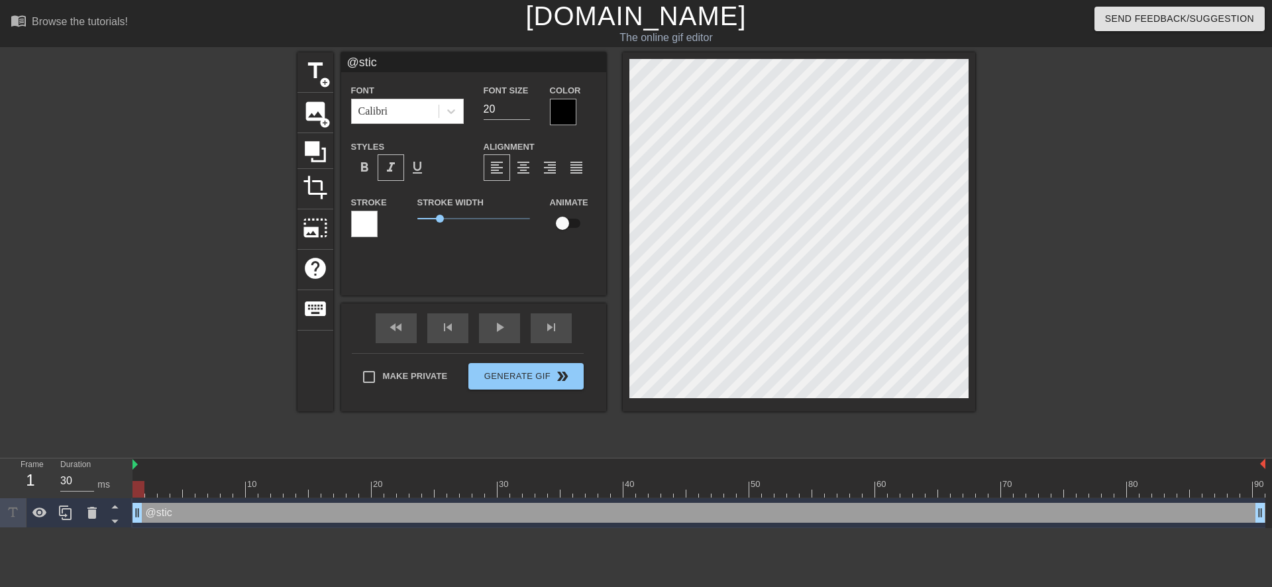
type textarea "@stick"
type input "@sticke"
type textarea "@sticke"
type input "@sticker"
type textarea "@sticker"
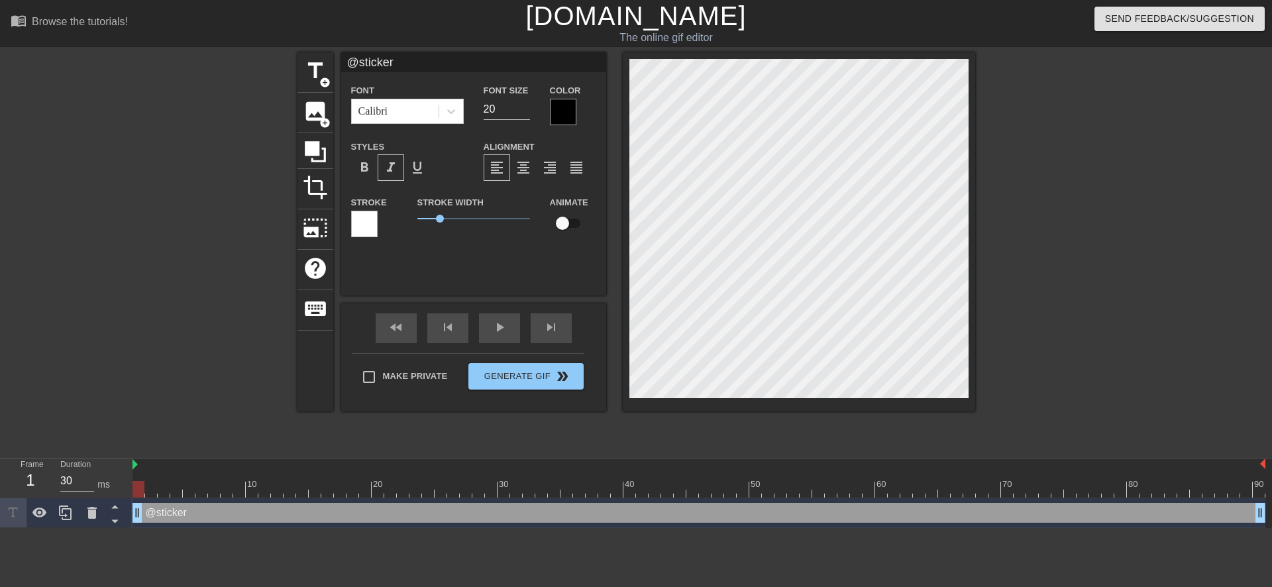
type input "@stickerb"
type textarea "@stickerb"
type input "@stickerba"
type textarea "@stickerba"
type input "@stickerbas"
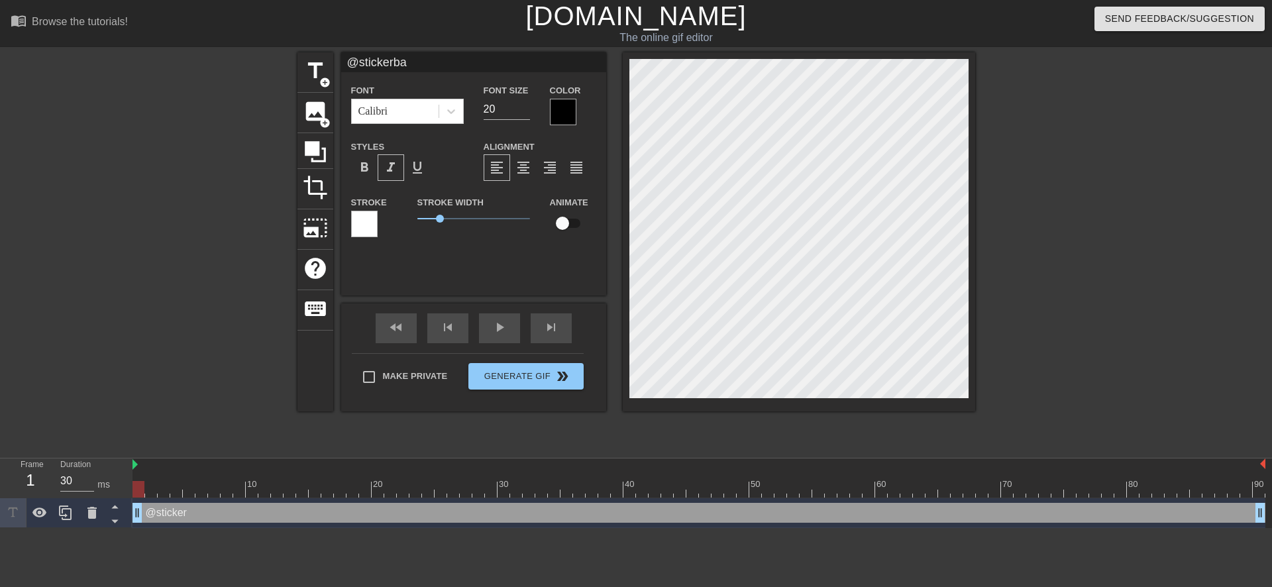
type textarea "@stickerbas"
type input "@stickerbase"
type textarea "@stickerbase"
type input "@stickerbase_"
type textarea "@stickerbase_"
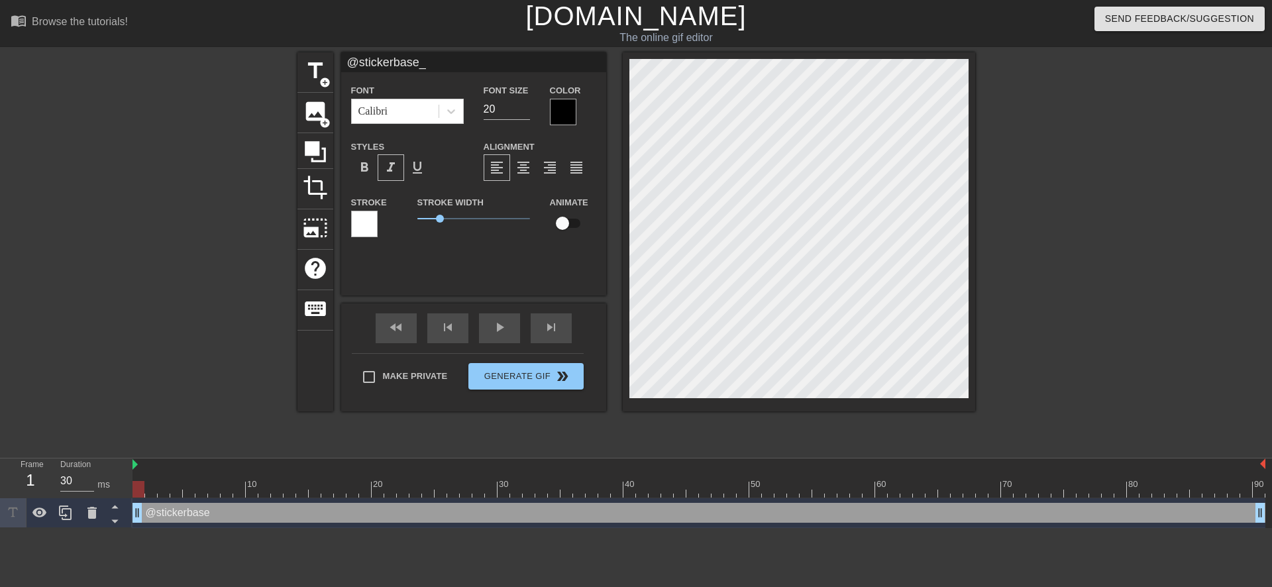
scroll to position [2, 5]
type input "@stickerbase_r"
type textarea "@stickerbase_r"
type input "@stickerbase_ru"
type textarea "@stickerbase_ru"
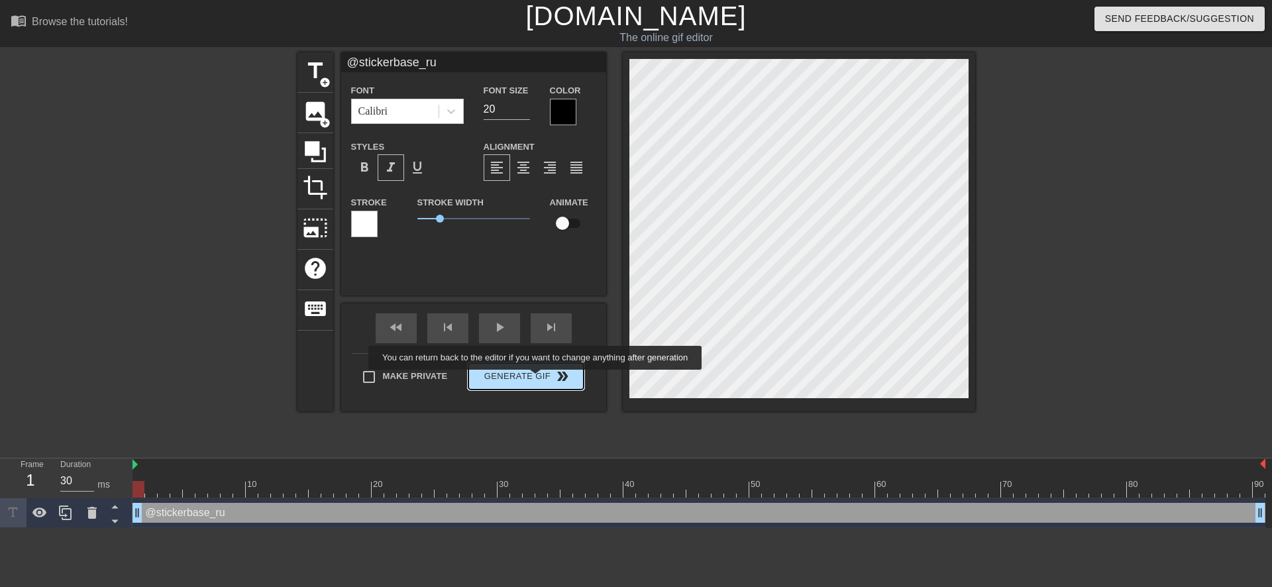
click at [536, 379] on span "Generate Gif double_arrow" at bounding box center [526, 376] width 104 height 16
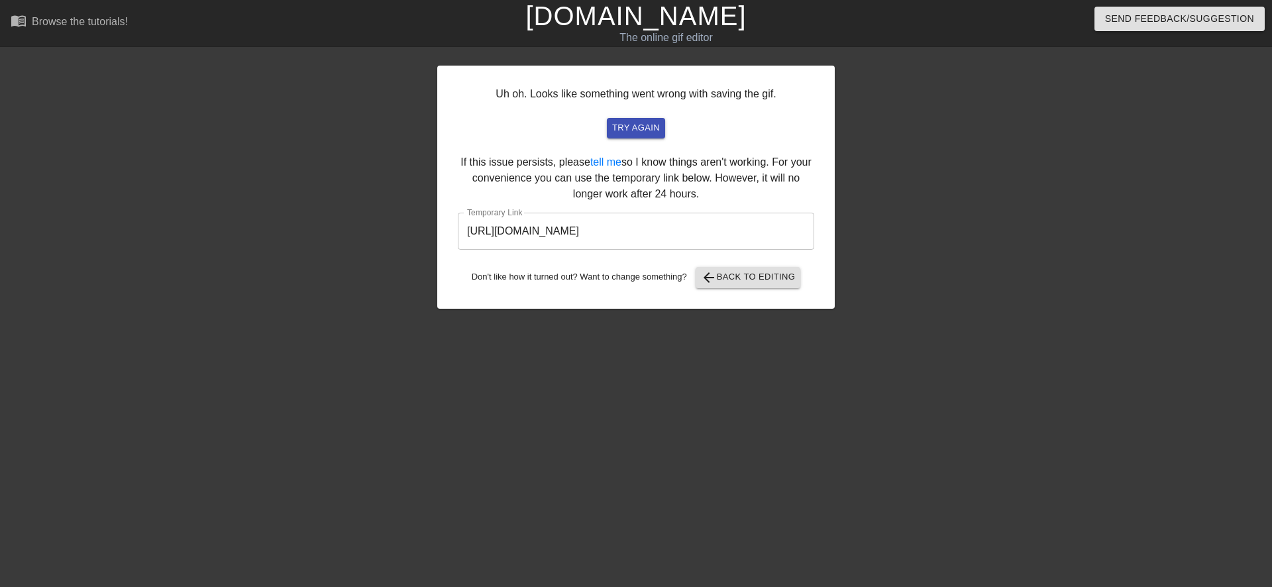
click at [580, 236] on input "[URL][DOMAIN_NAME]" at bounding box center [636, 231] width 356 height 37
click at [580, 235] on input "[URL][DOMAIN_NAME]" at bounding box center [636, 231] width 356 height 37
click at [580, 234] on input "[URL][DOMAIN_NAME]" at bounding box center [636, 231] width 356 height 37
